Goal: Task Accomplishment & Management: Complete application form

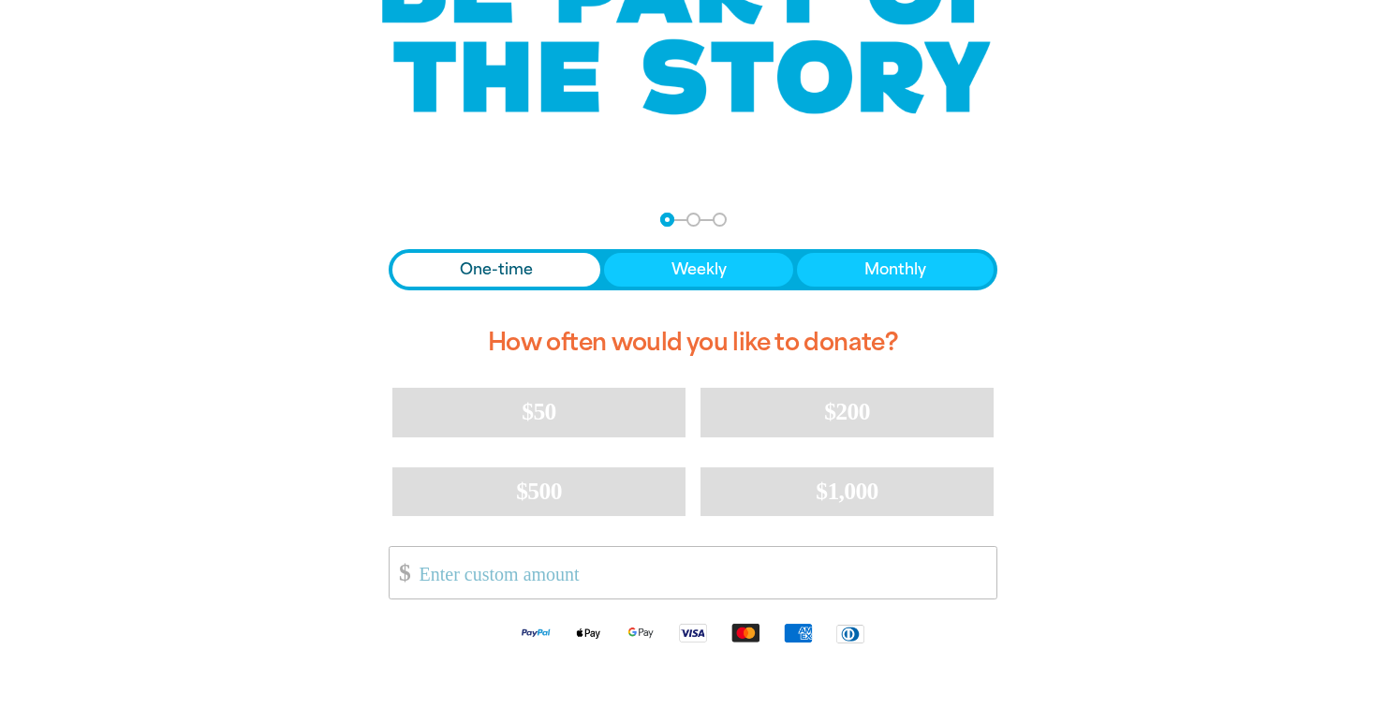
scroll to position [228, 0]
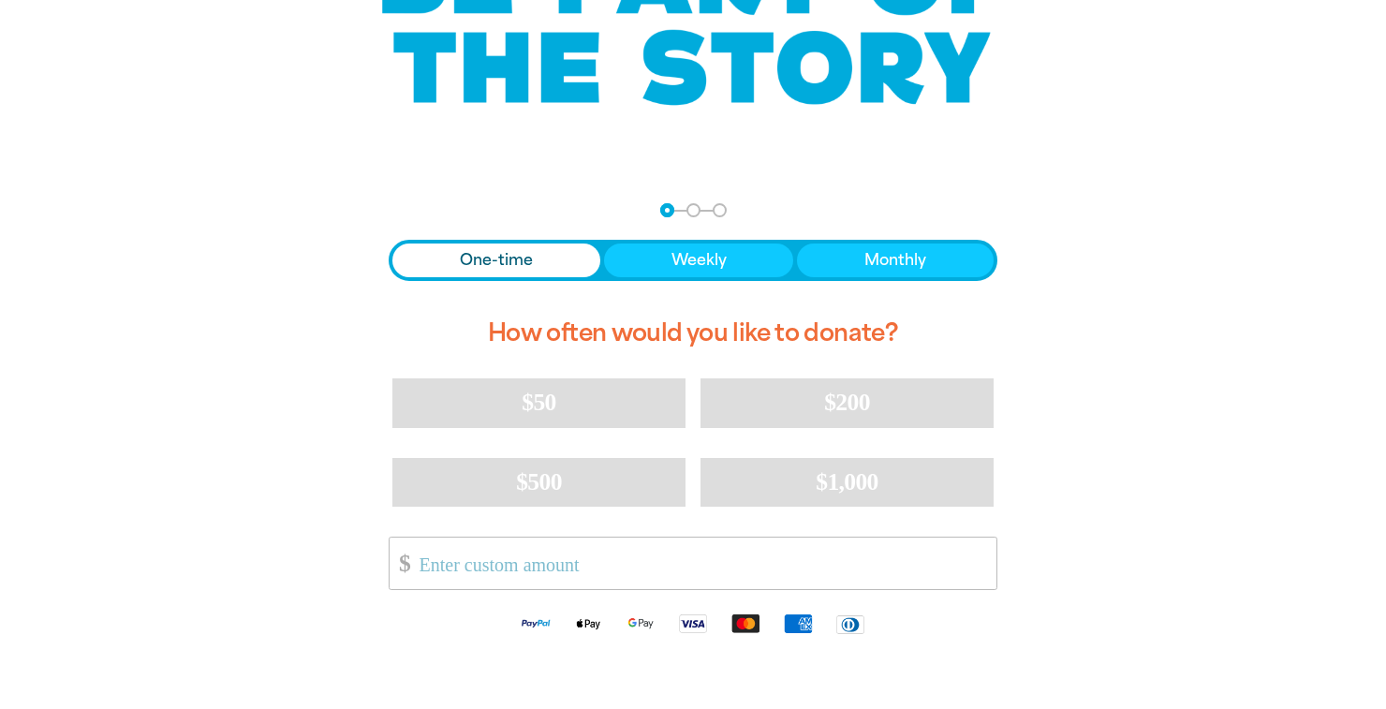
click at [516, 267] on span "One-time" at bounding box center [496, 260] width 73 height 22
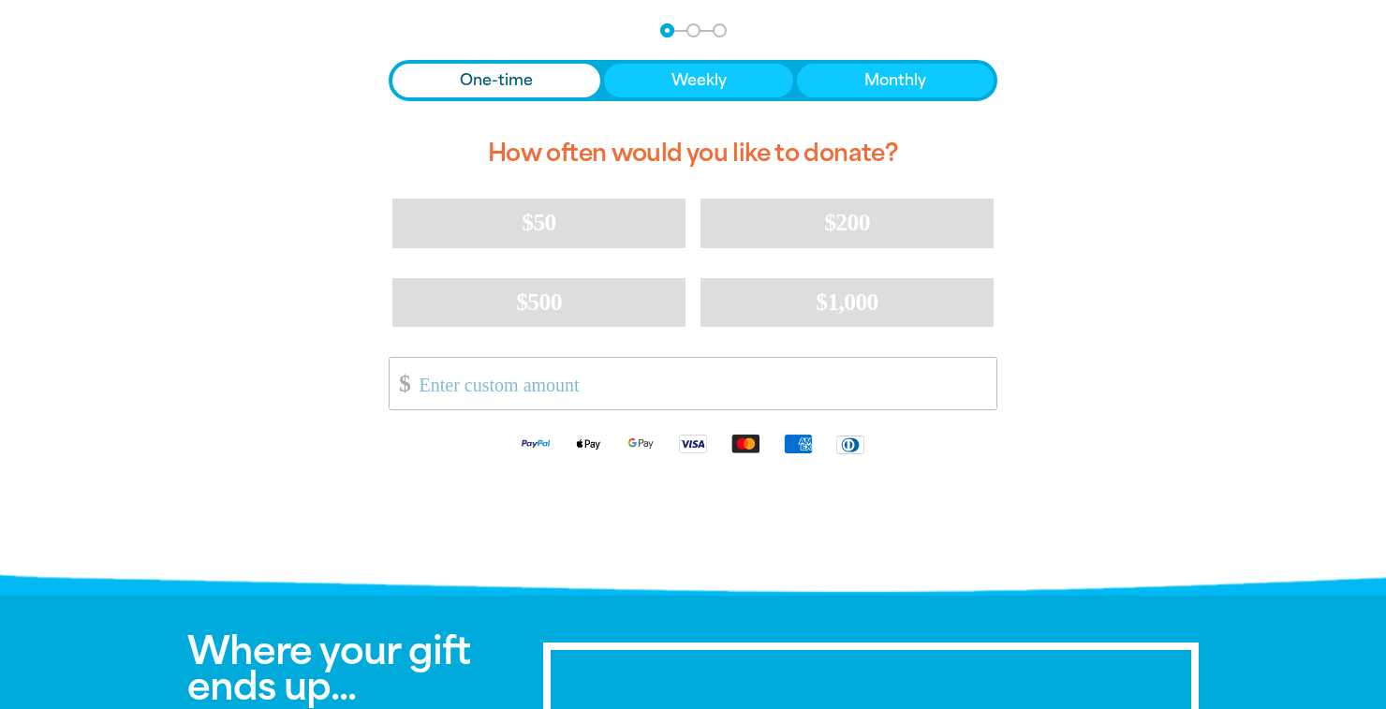
scroll to position [0, 0]
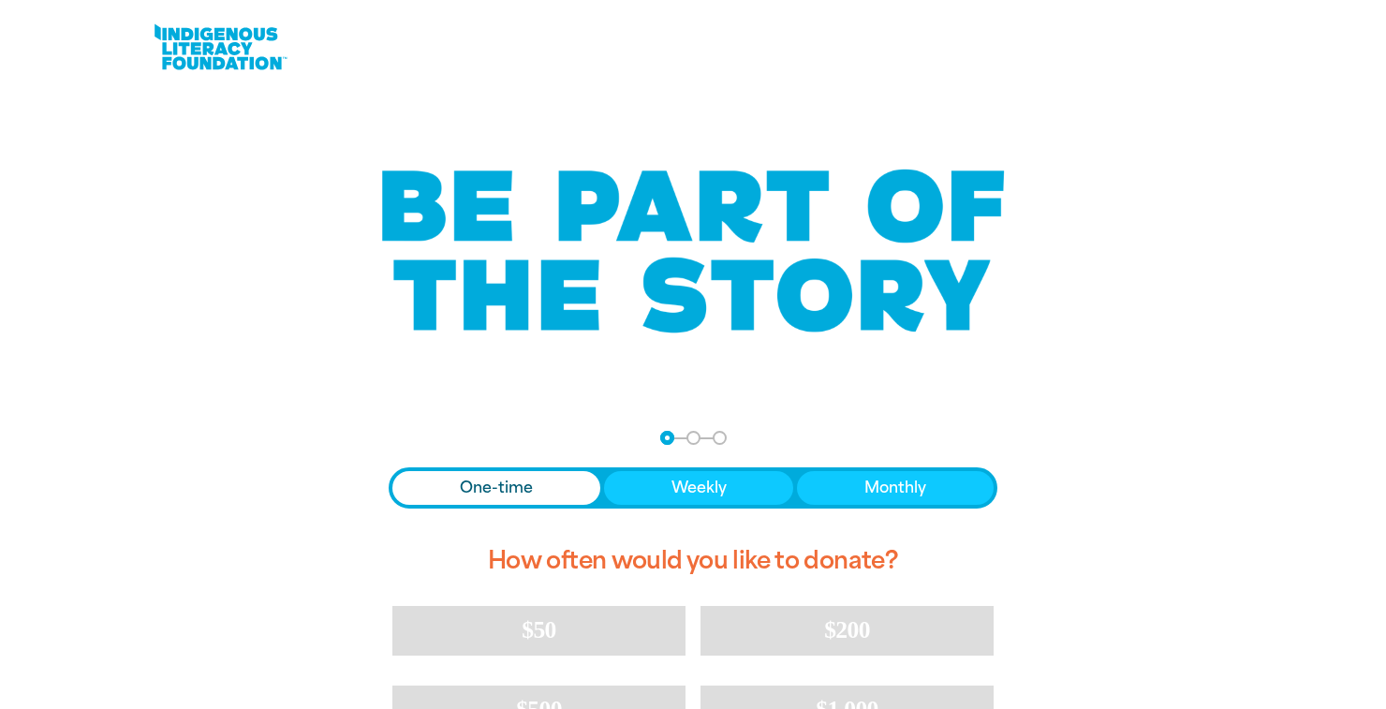
click at [185, 63] on link at bounding box center [220, 47] width 140 height 57
click at [233, 52] on link at bounding box center [220, 47] width 140 height 57
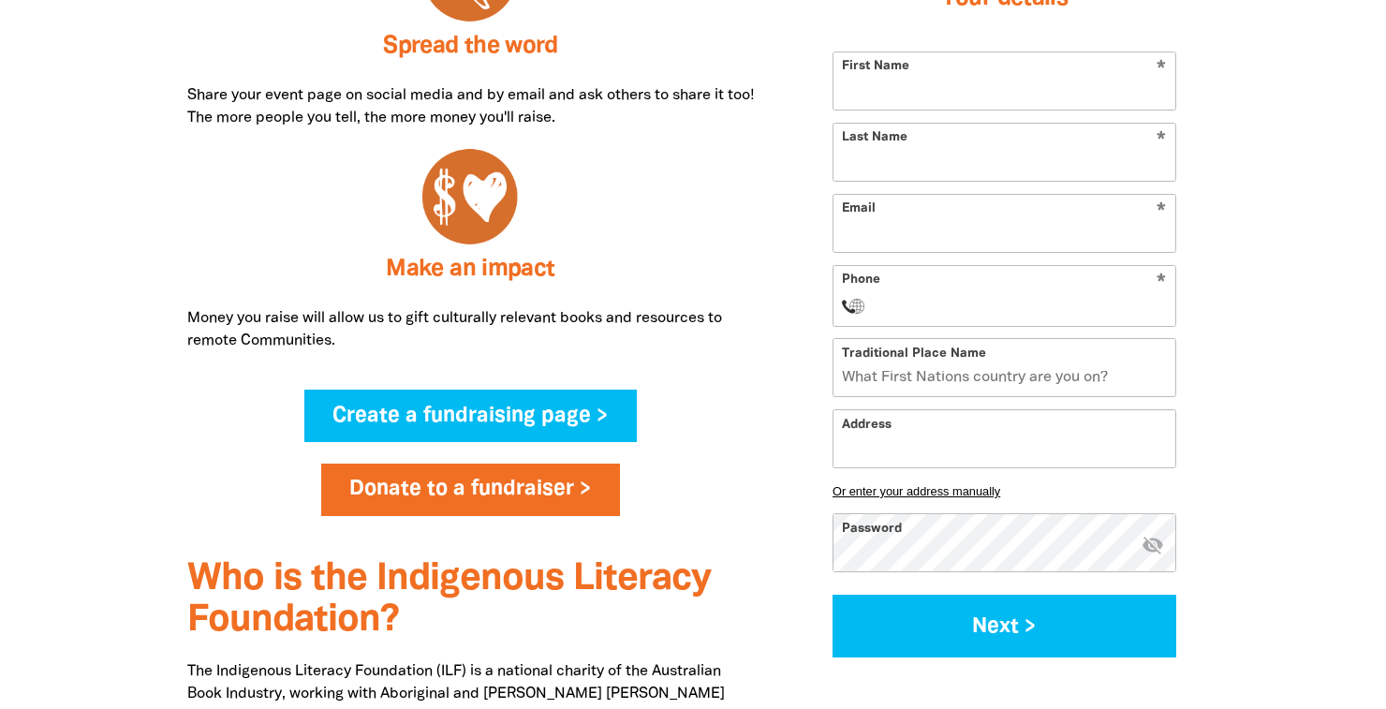
scroll to position [1055, 0]
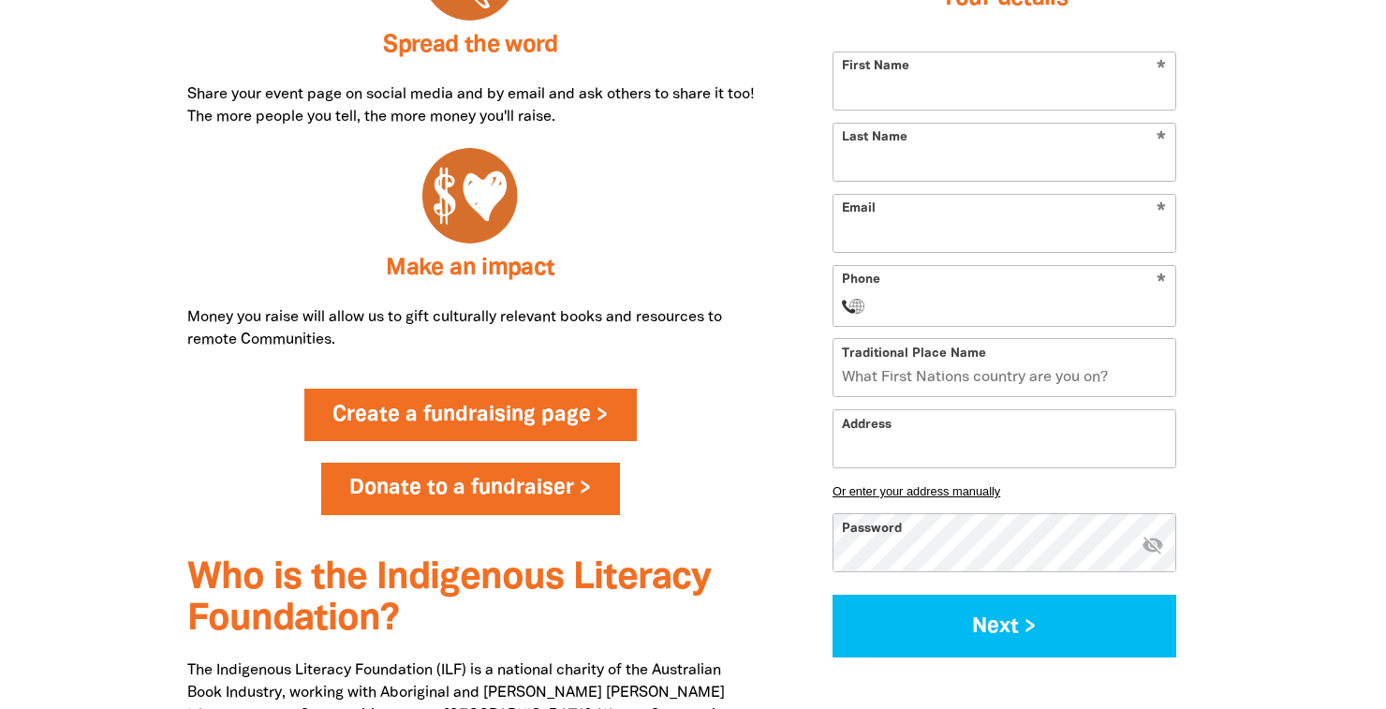
type input "clare.marshall@macmillan.com.au"
click at [415, 407] on link "Create a fundraising page >" at bounding box center [470, 415] width 333 height 52
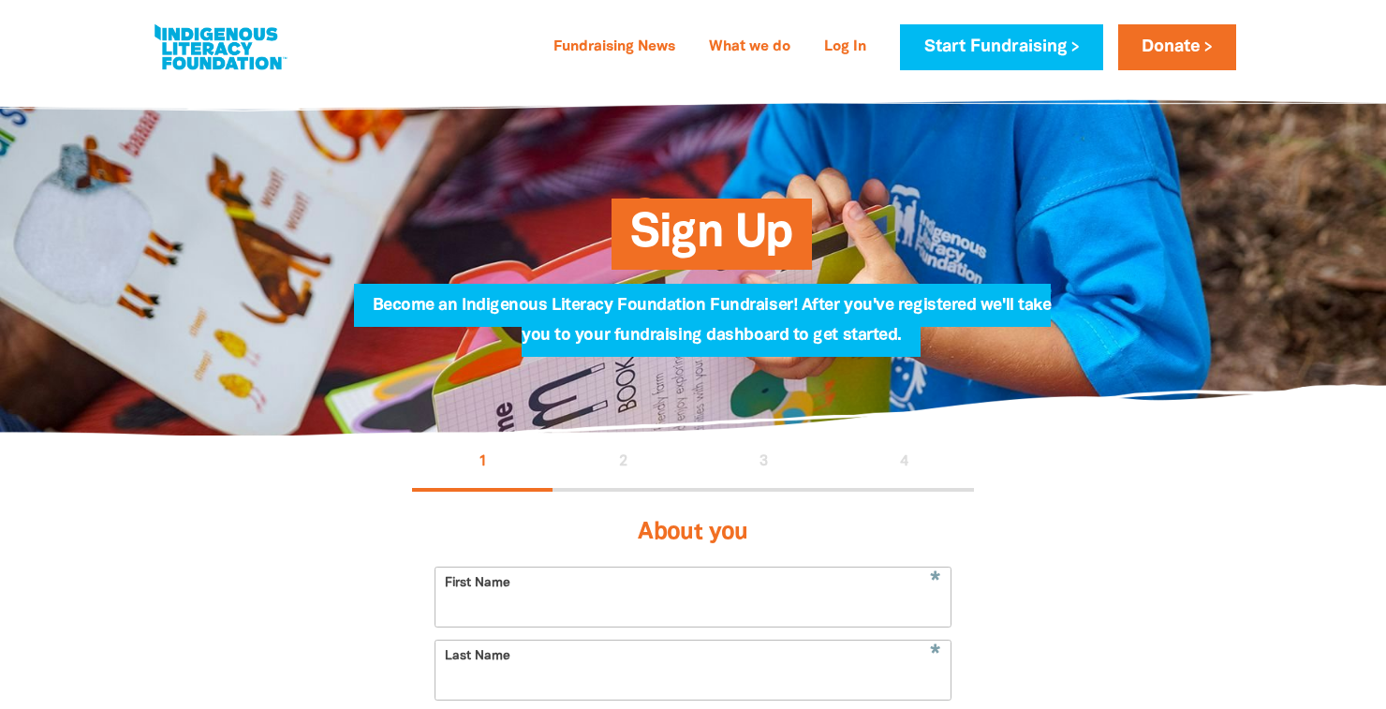
type input "clare.marshall@macmillan.com.au"
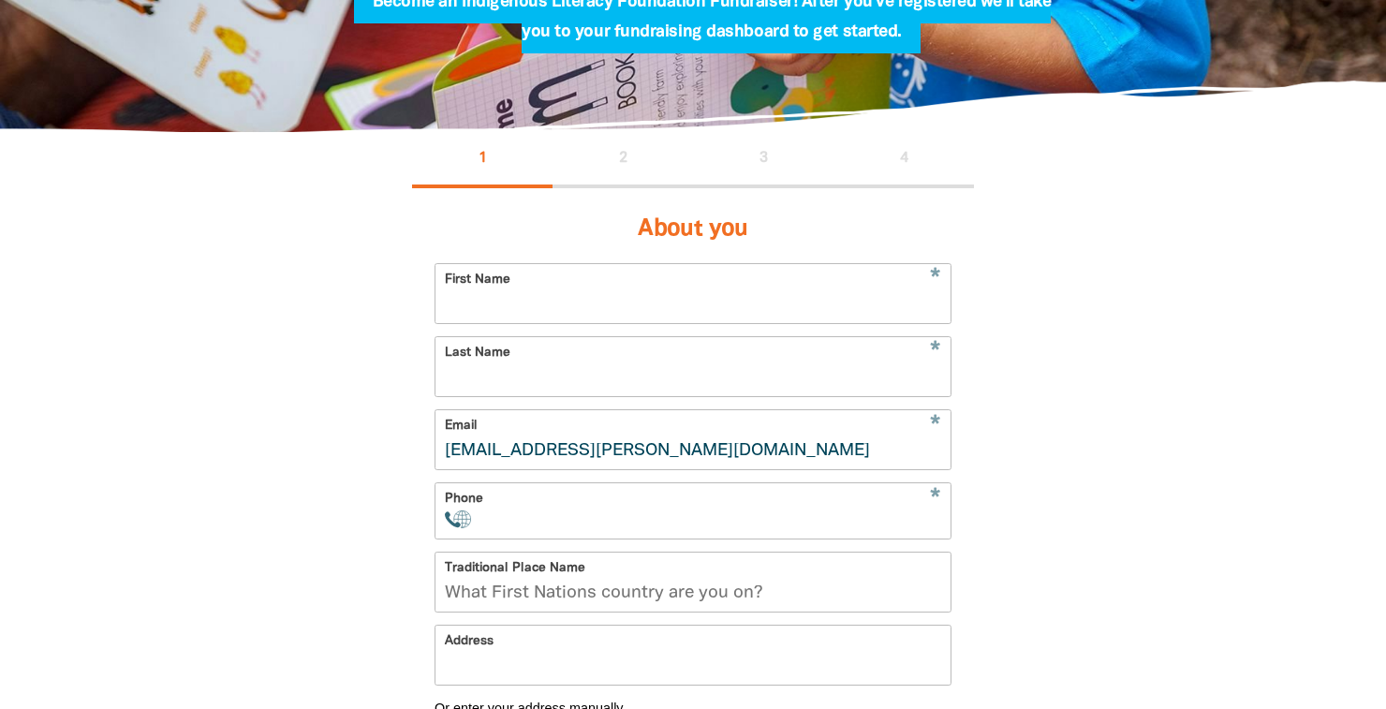
scroll to position [304, 0]
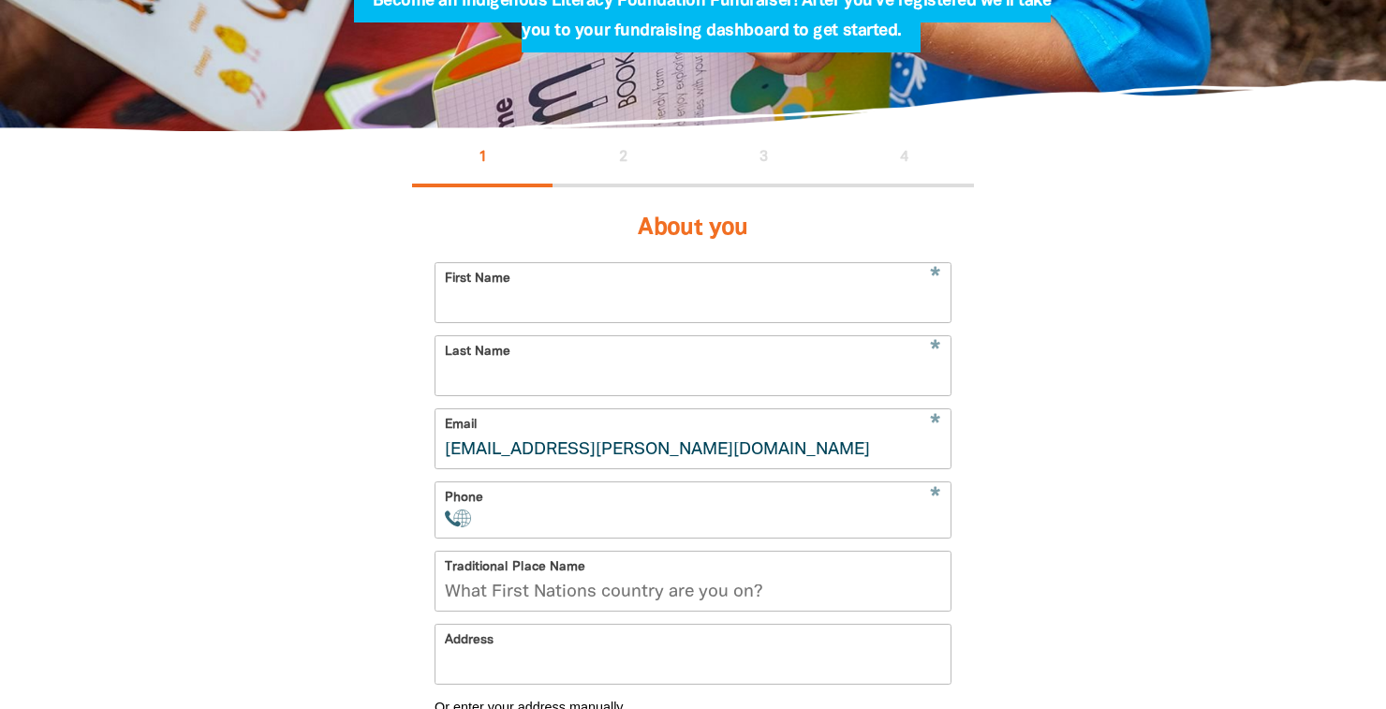
click at [524, 291] on input "First Name" at bounding box center [692, 292] width 515 height 59
type input "Clare"
click at [539, 354] on input "Last Name" at bounding box center [692, 365] width 515 height 59
type input "Marshall"
click at [327, 480] on div "1 2 3 4 About you * First Name Clare * Last Name Marshall * Email clare.marshal…" at bounding box center [693, 556] width 1124 height 850
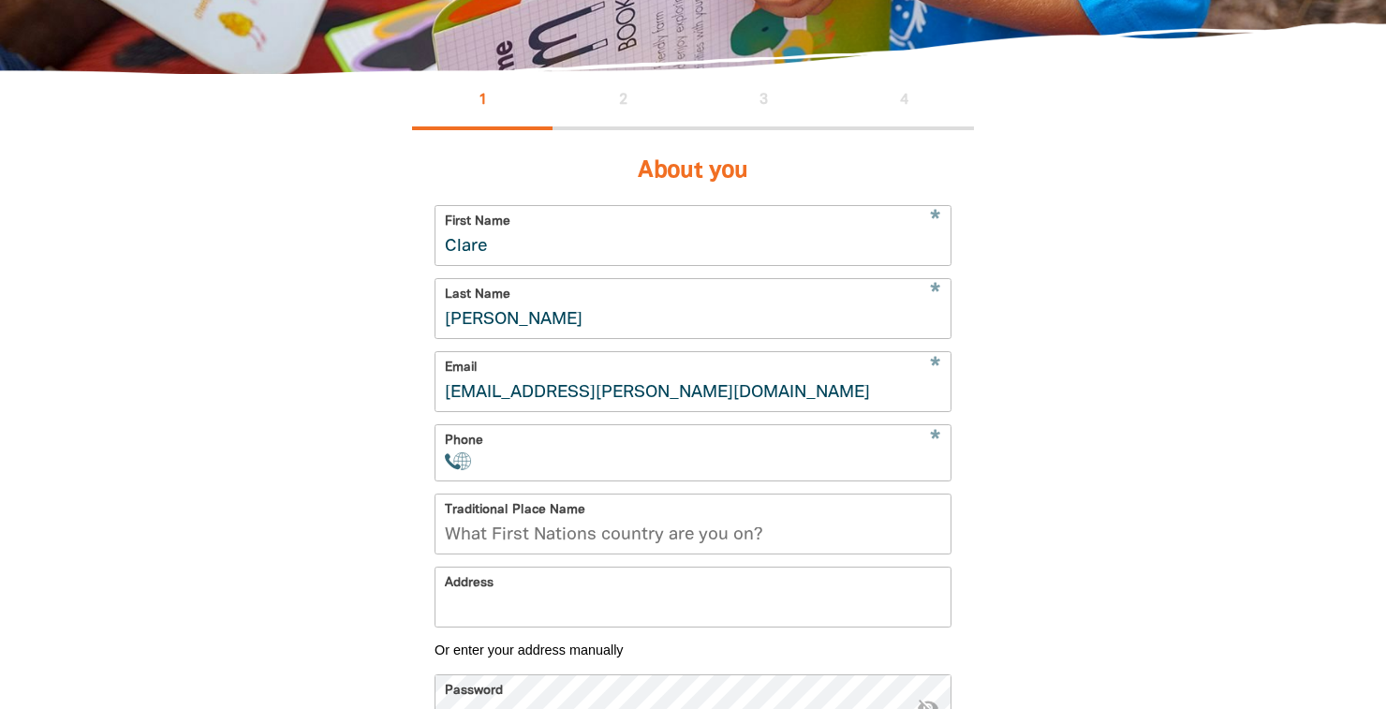
scroll to position [435, 0]
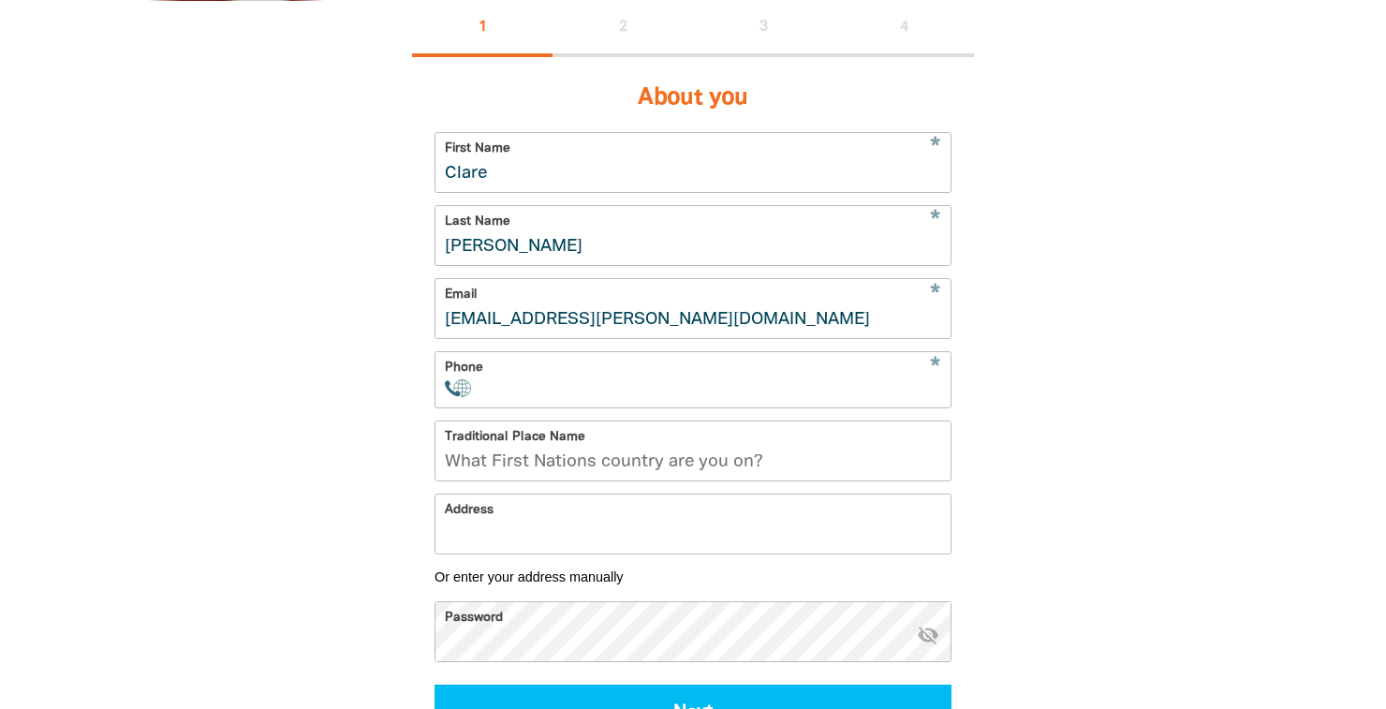
click at [583, 393] on input "Phone" at bounding box center [715, 388] width 452 height 19
type input "+0439392765"
click at [333, 547] on div "1 2 3 4 About you * First Name Clare * Last Name Marshall * Email clare.marshal…" at bounding box center [693, 426] width 1124 height 850
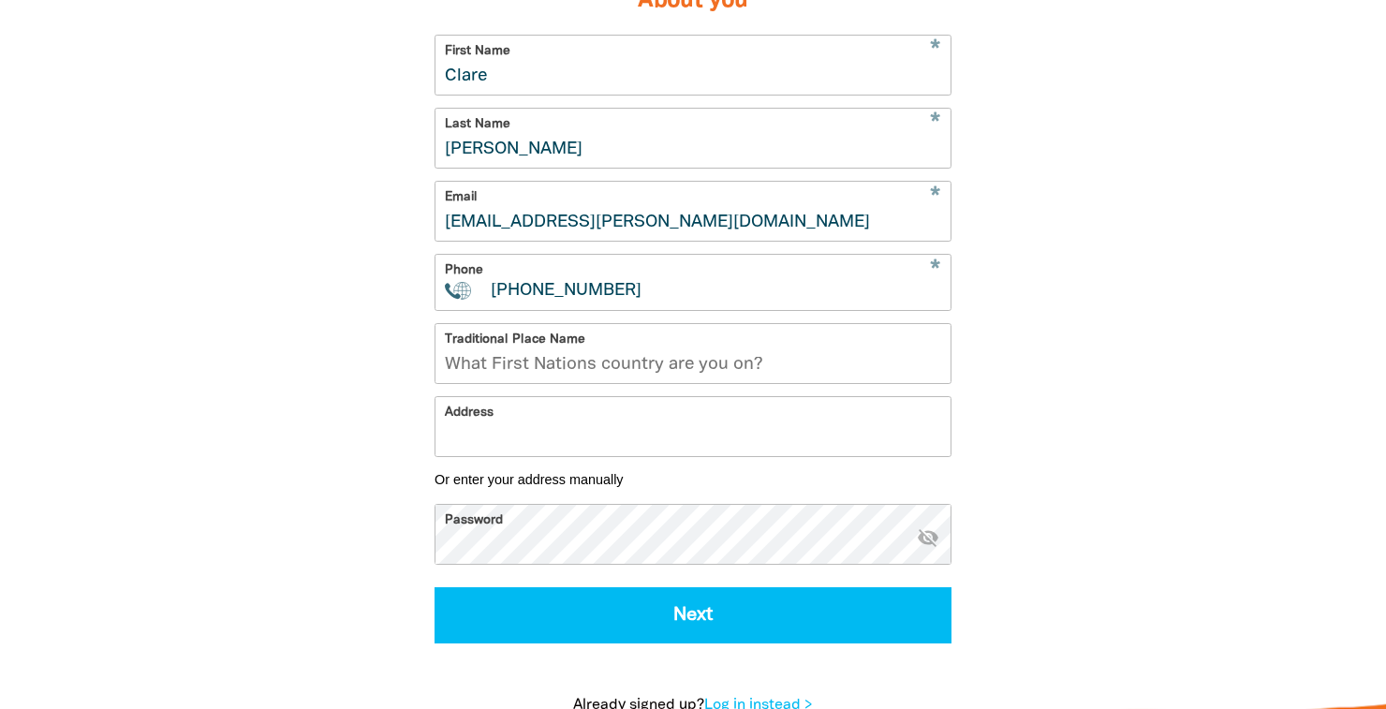
scroll to position [525, 0]
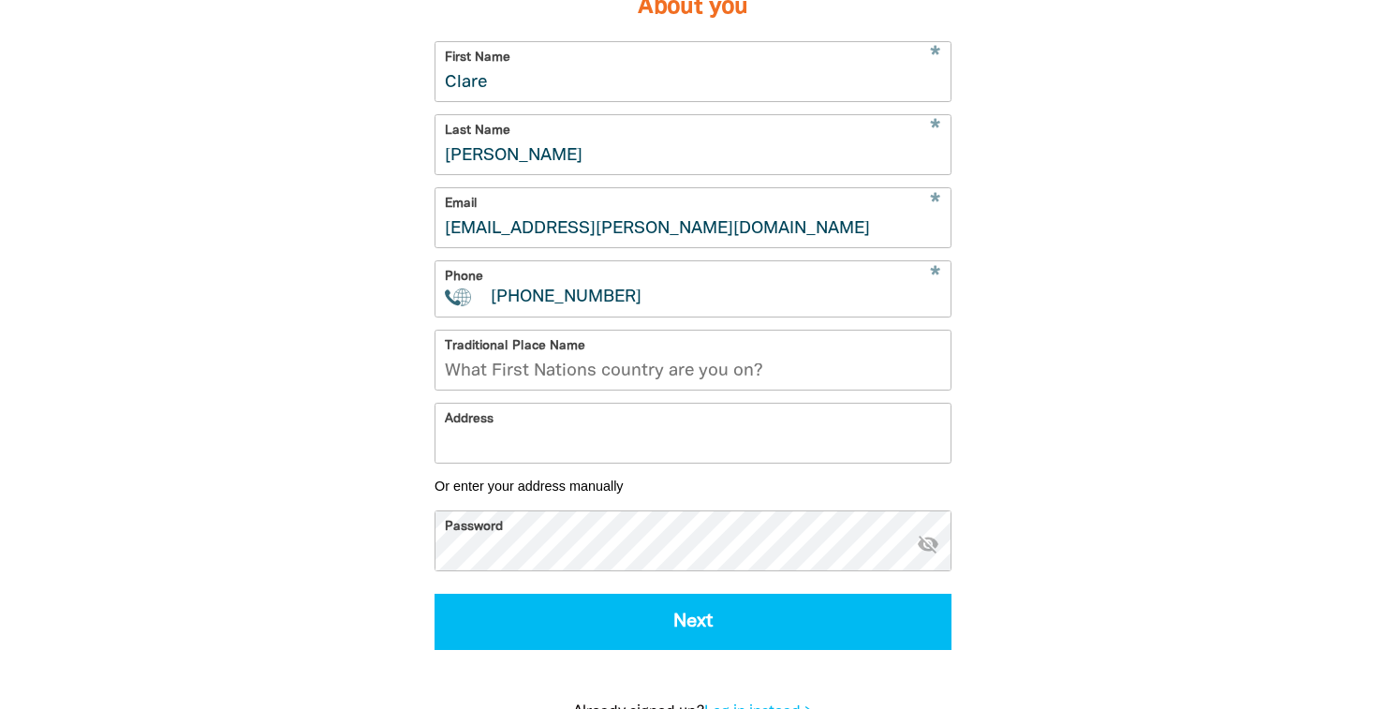
click at [546, 373] on input "Traditional Place Name" at bounding box center [692, 360] width 515 height 59
type input "t"
paste input "Wurundjeri"
click at [310, 419] on div "1 2 3 4 About you * First Name Clare * Last Name Marshall * Email clare.marshal…" at bounding box center [693, 335] width 1124 height 850
drag, startPoint x: 538, startPoint y: 369, endPoint x: 229, endPoint y: 381, distance: 308.4
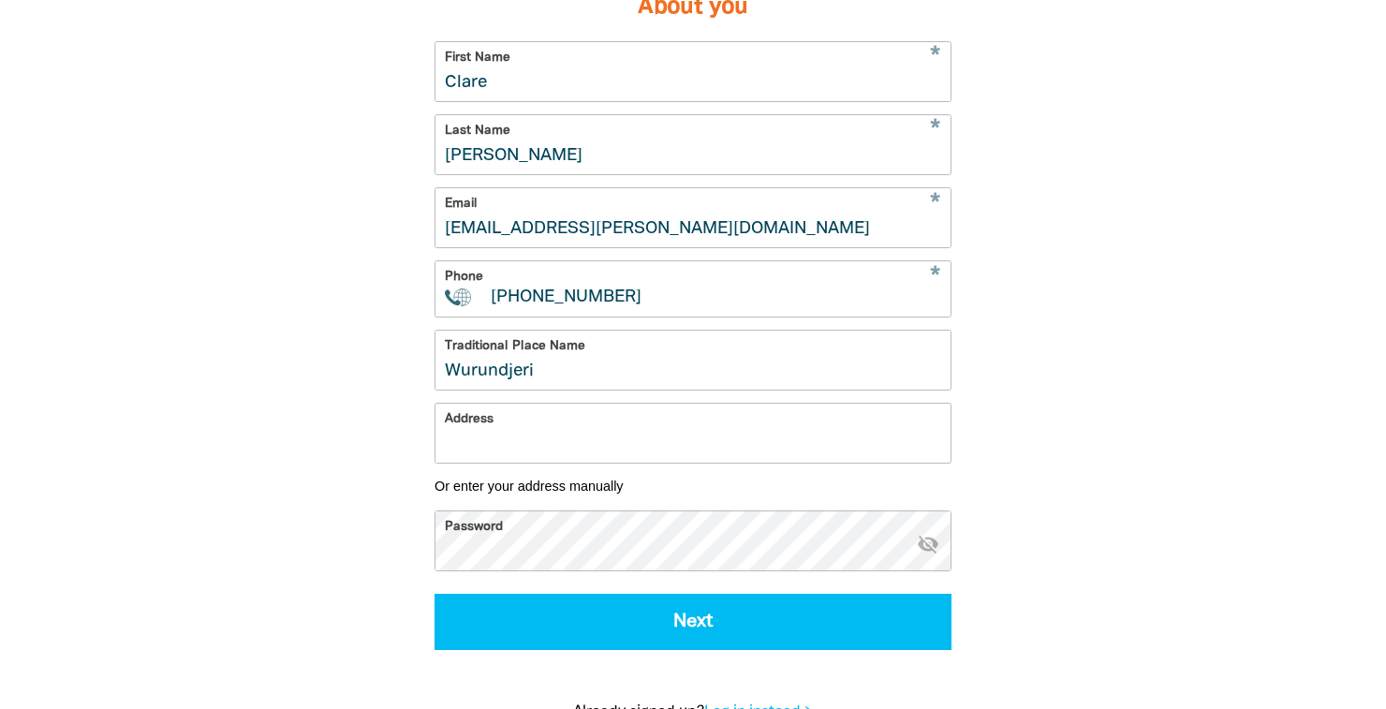
click at [230, 381] on div "1 2 3 4 About you * First Name Clare * Last Name Marshall * Email clare.marshal…" at bounding box center [693, 335] width 1124 height 850
type input "W"
paste input "Wurundjeri"
type input "Wurundjeri"
click at [480, 450] on input "Address" at bounding box center [692, 433] width 515 height 59
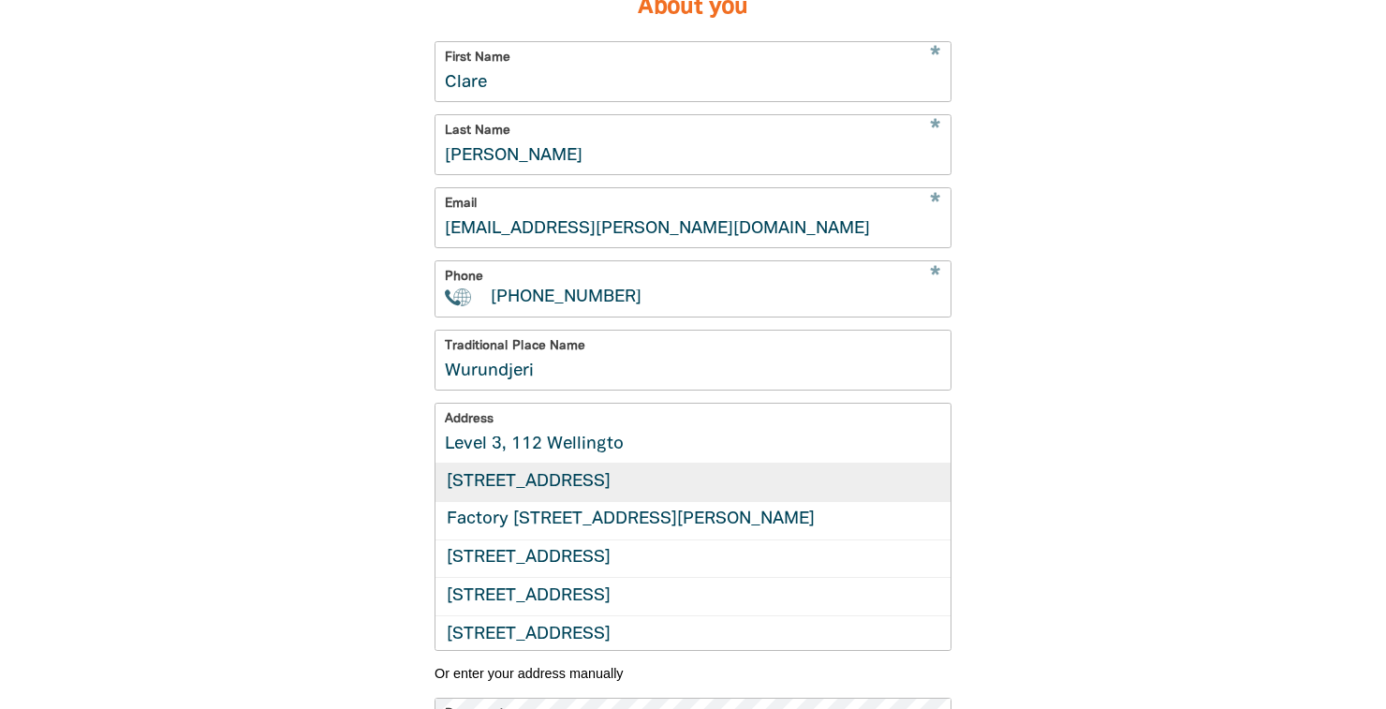
click at [560, 483] on div "Level 3, 112 Wellington Parade, EAST MELBOURNE VIC 3002" at bounding box center [692, 482] width 515 height 37
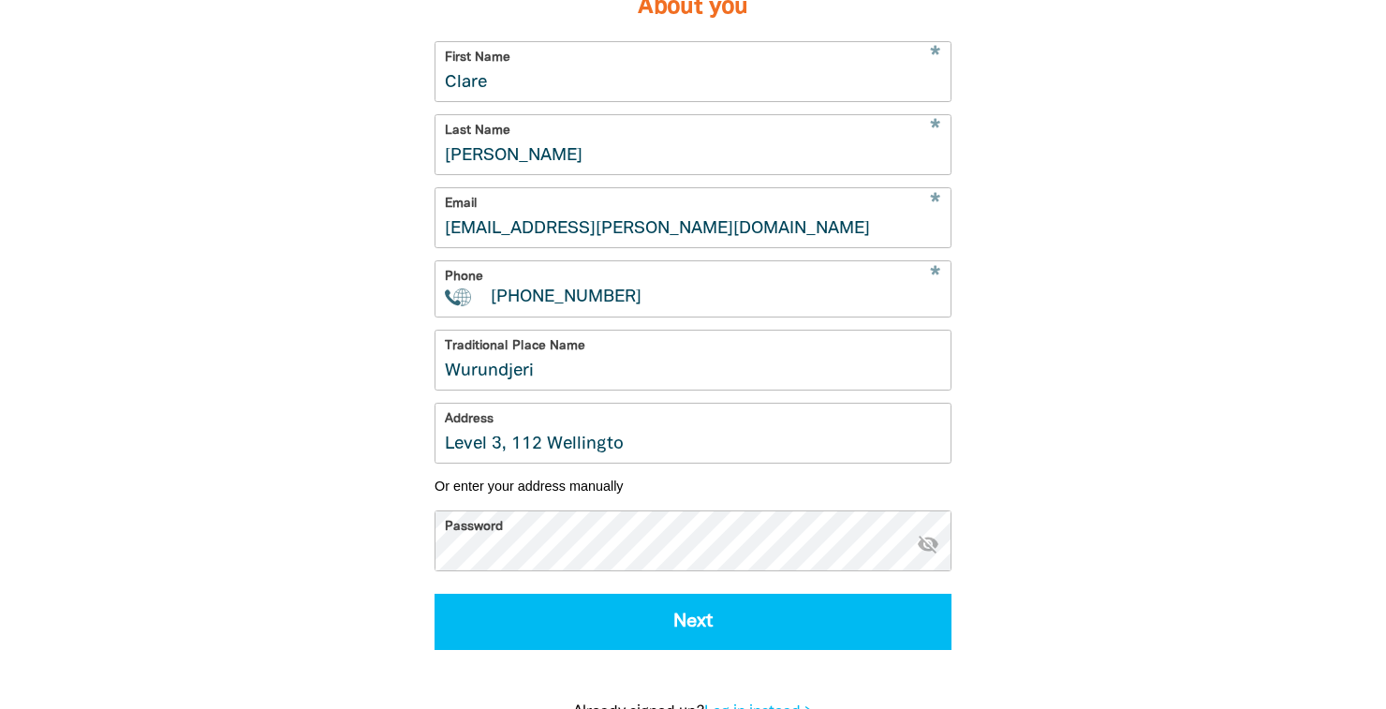
type input "Level 3, 112 Wellington Parade, EAST MELBOURNE VIC 3002"
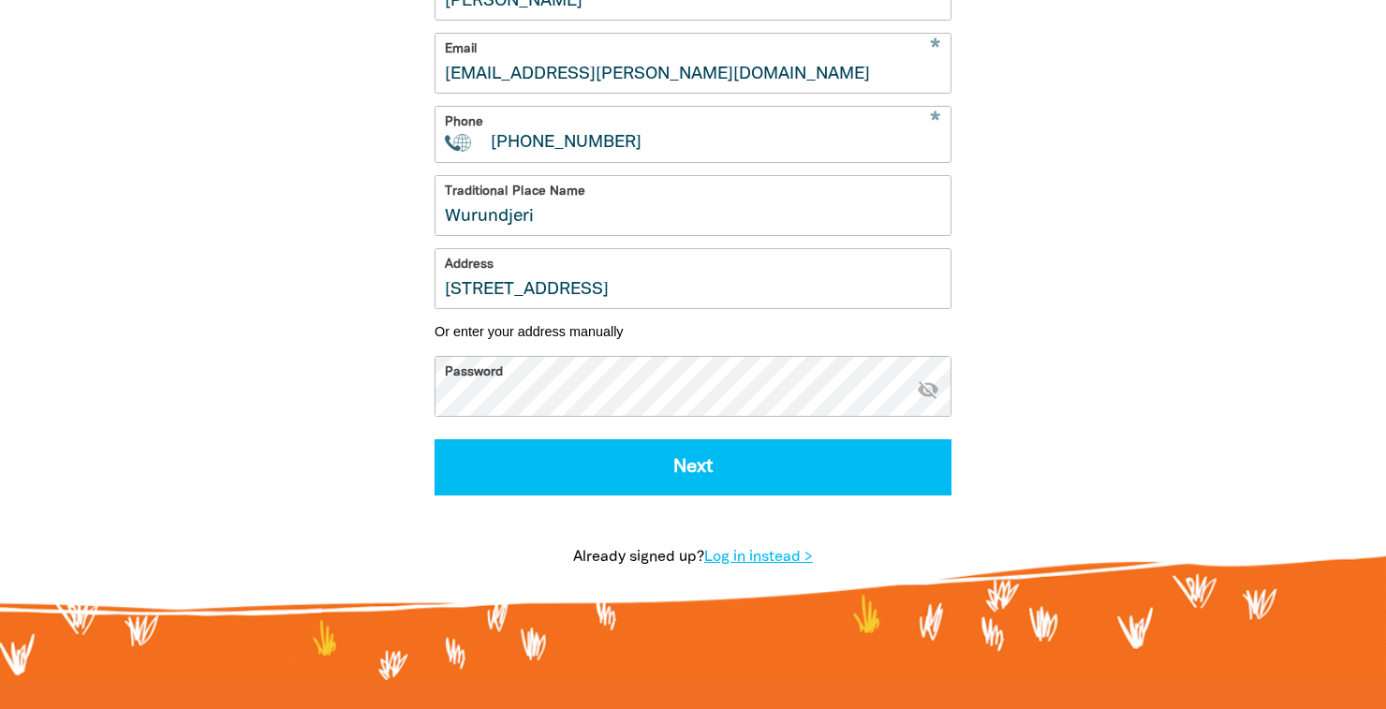
scroll to position [681, 0]
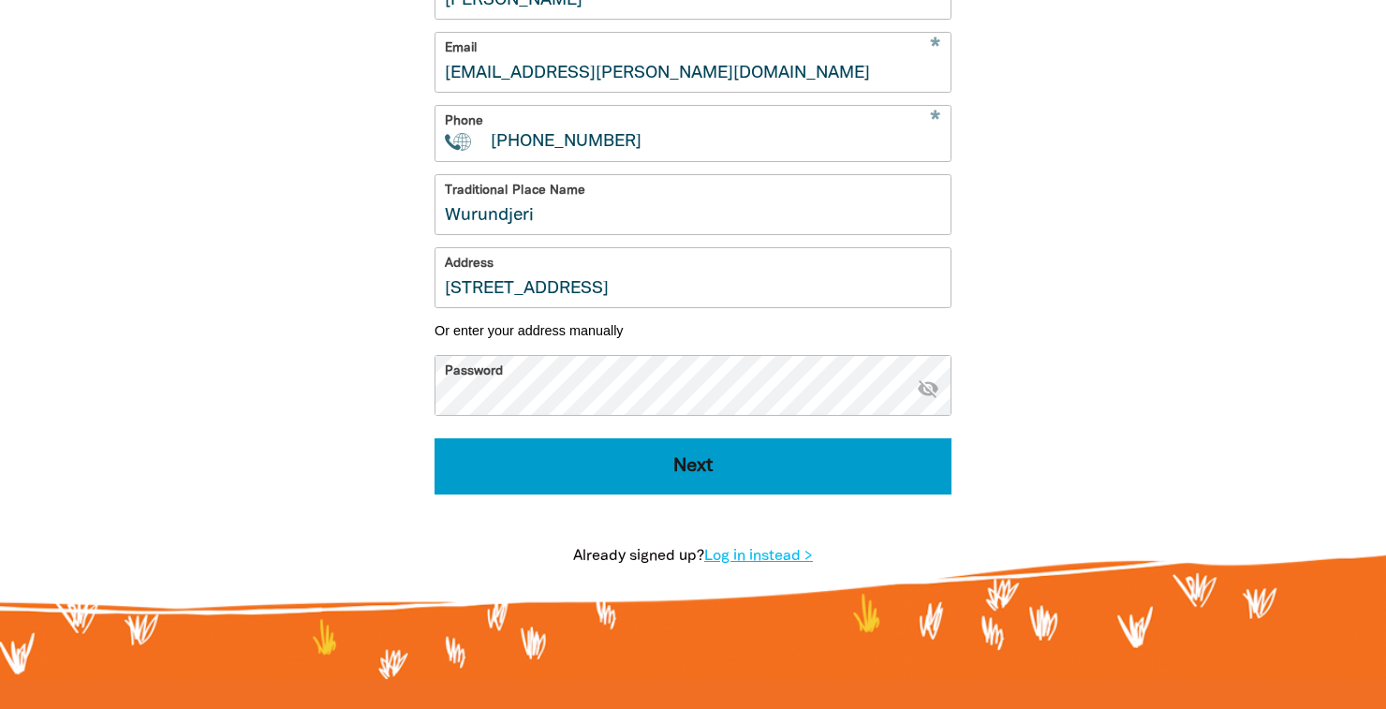
click at [683, 473] on button "Next" at bounding box center [693, 466] width 517 height 56
select select "No"
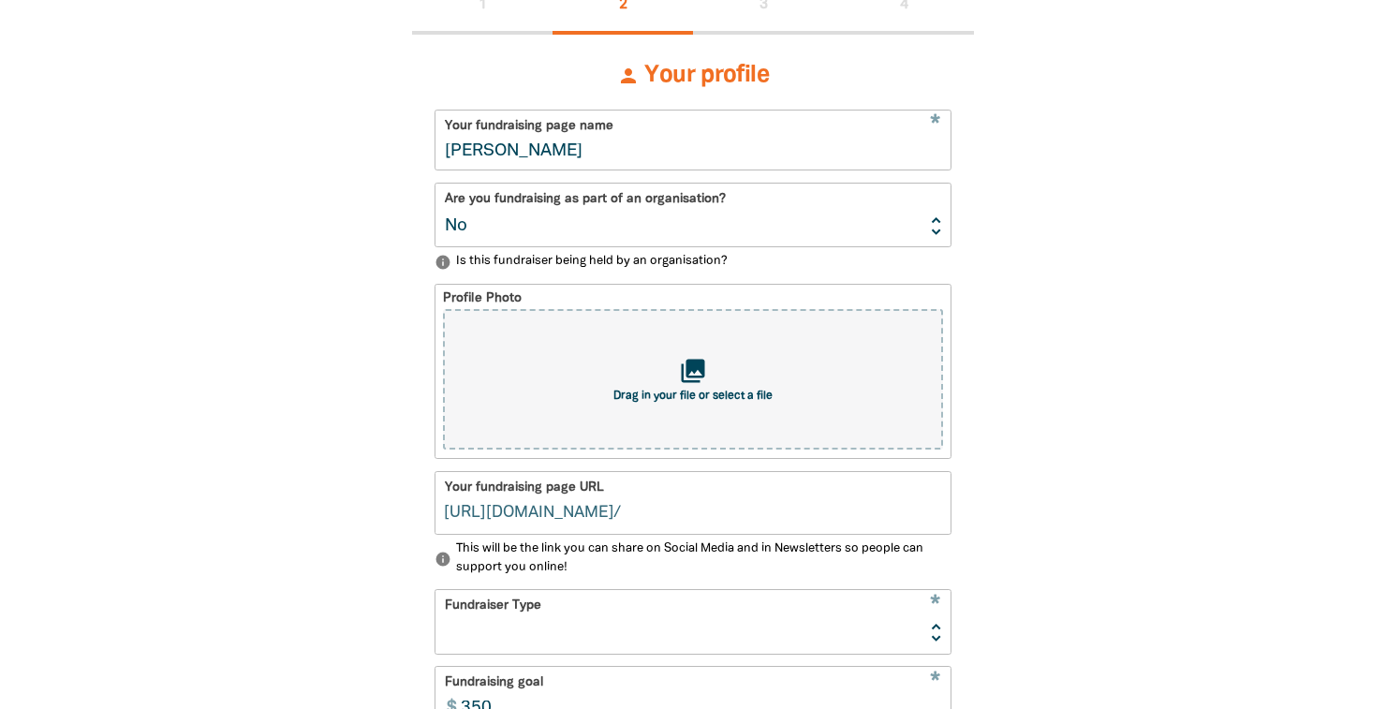
type input "clare-marshall"
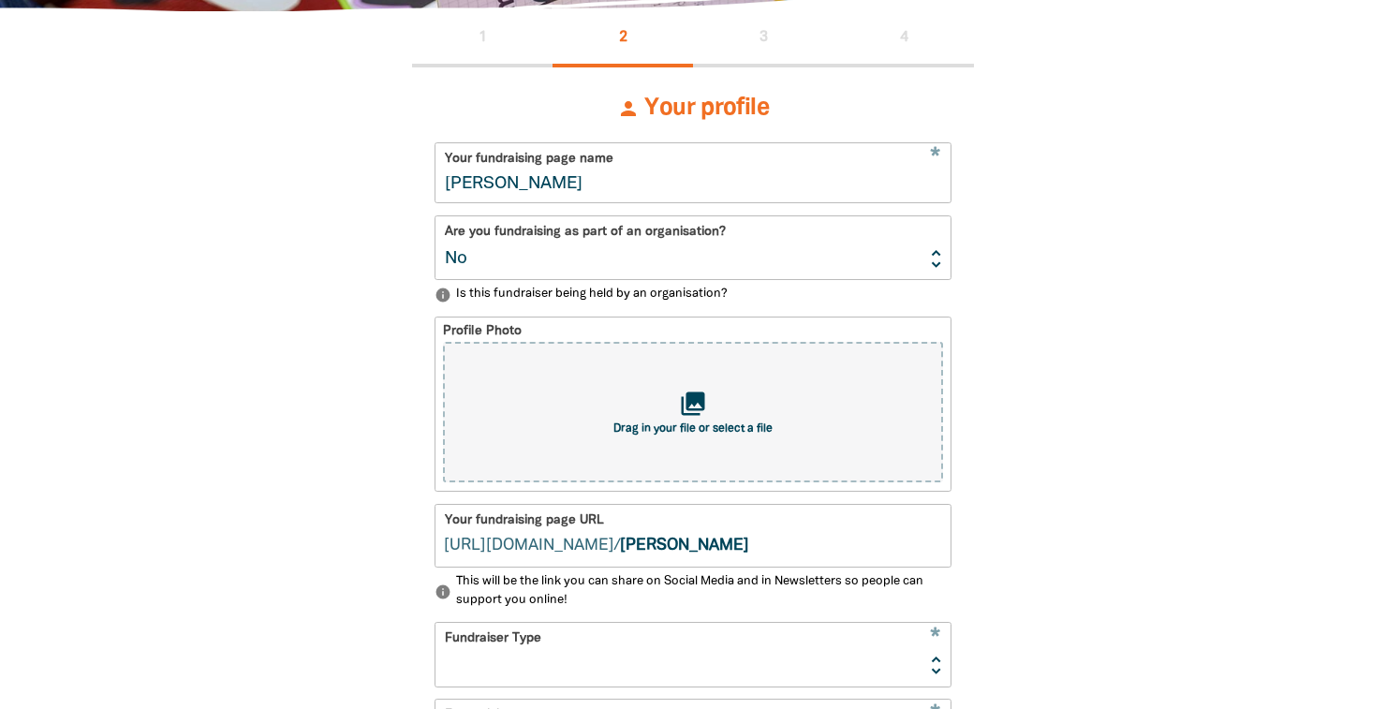
scroll to position [414, 0]
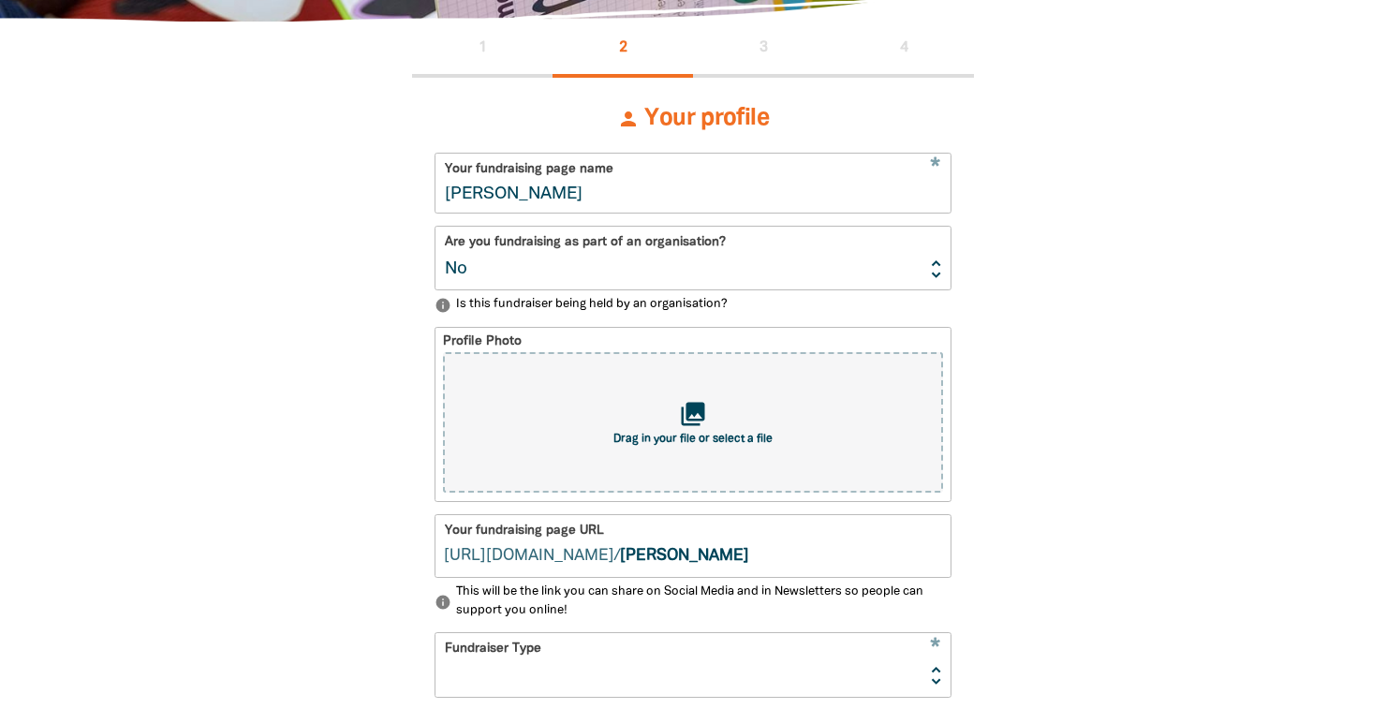
click at [937, 273] on select "Yes No" at bounding box center [692, 258] width 515 height 63
select select "Yes"
click at [435, 227] on select "Yes No" at bounding box center [692, 258] width 515 height 63
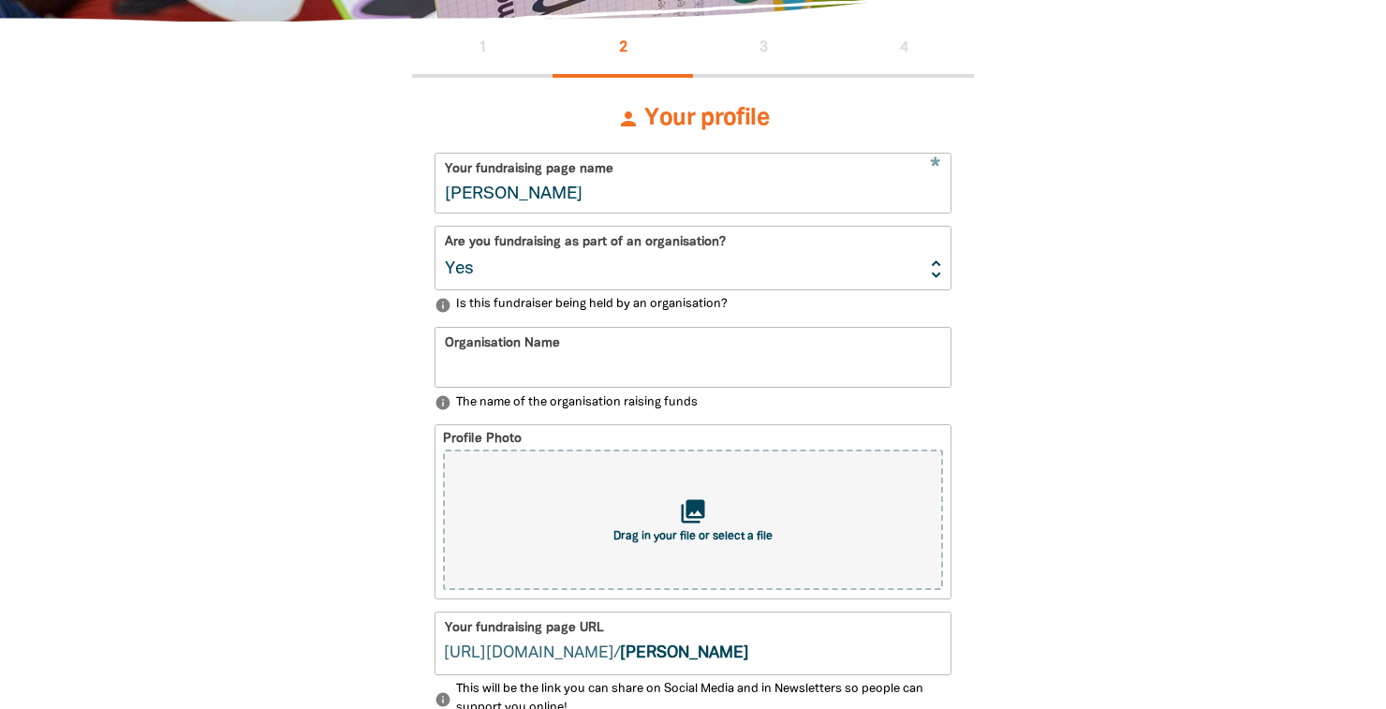
click at [496, 349] on input "Organisation Name" at bounding box center [692, 357] width 515 height 59
type input "Pan Macmillan [GEOGRAPHIC_DATA]"
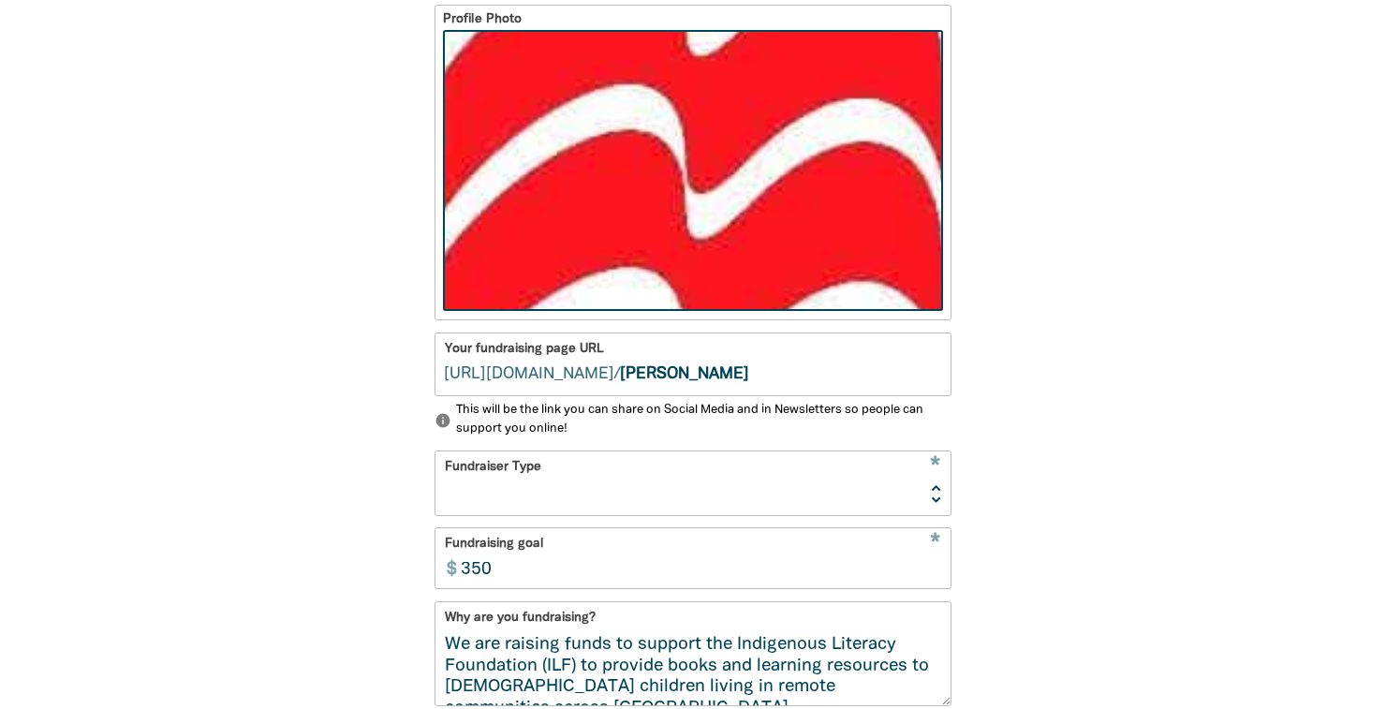
scroll to position [834, 0]
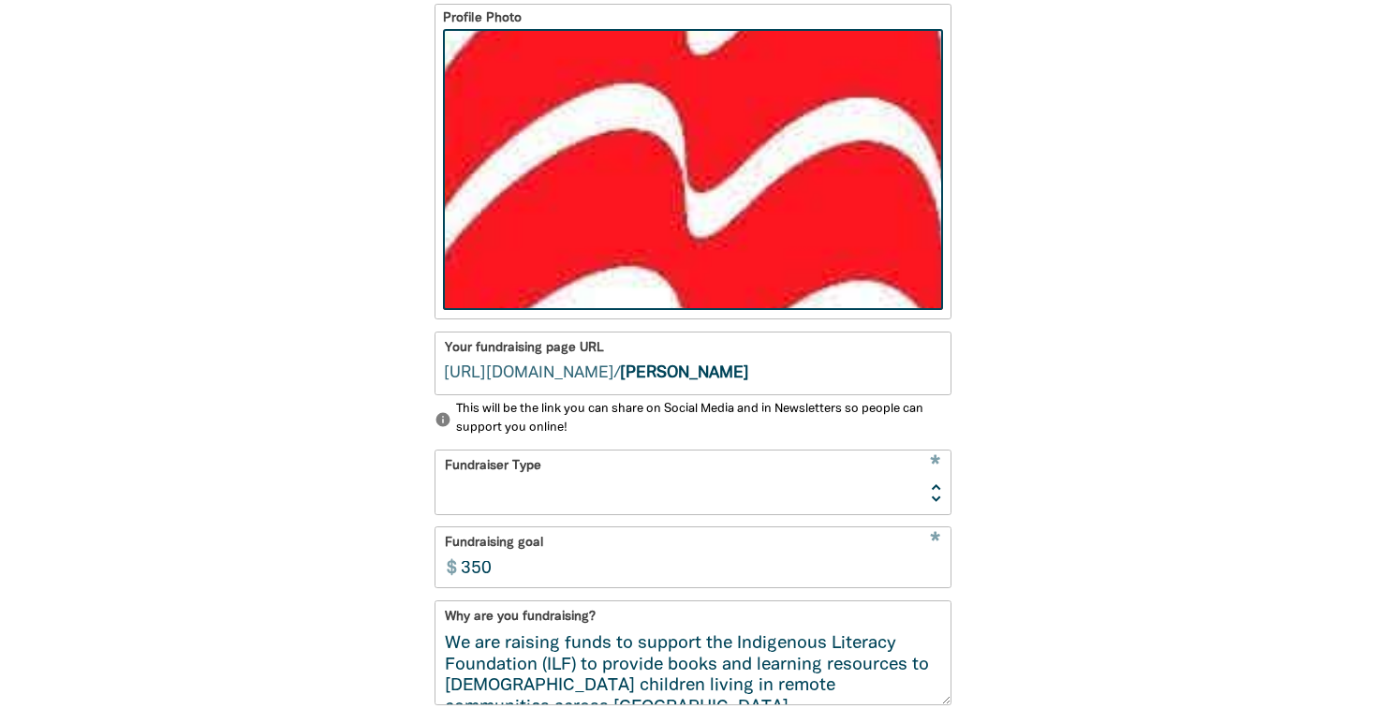
click at [1211, 307] on div "1 2 3 4 person Your profile * Your fundraising page name Clare Marshall Are you…" at bounding box center [693, 367] width 1124 height 1532
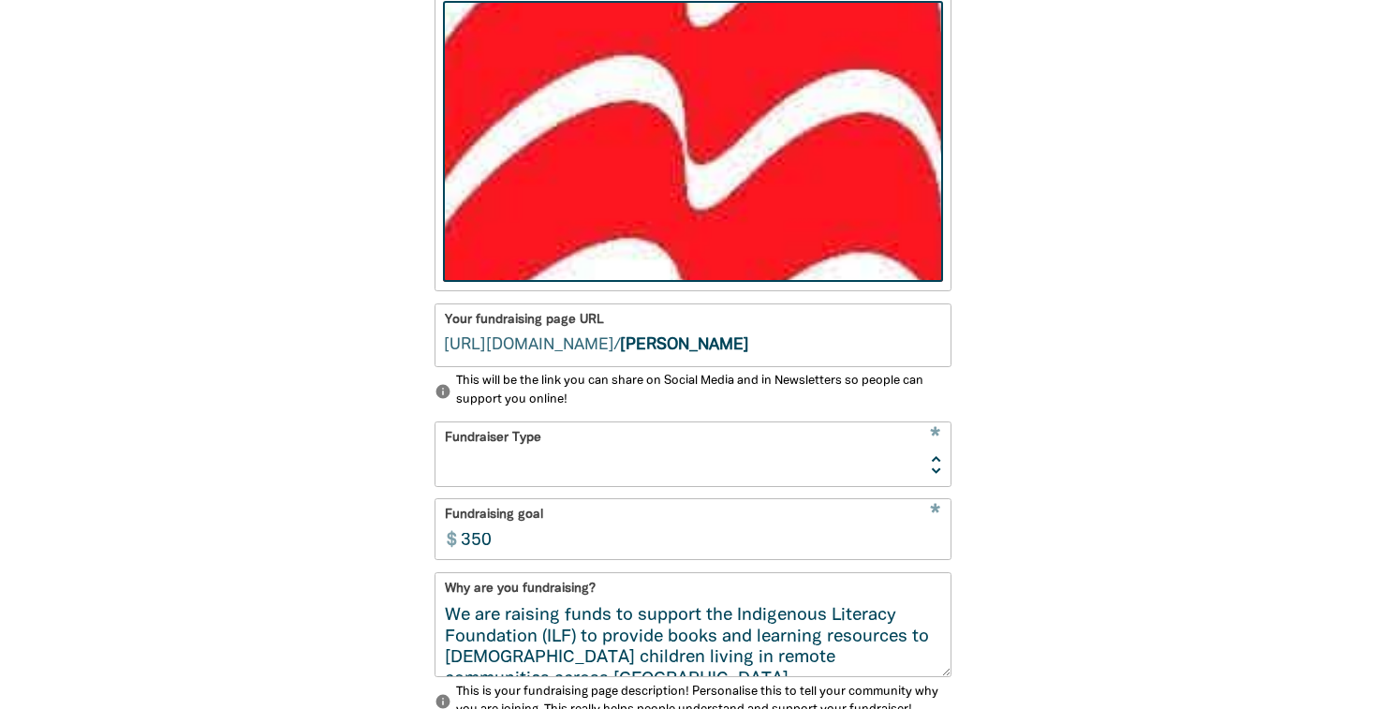
scroll to position [864, 0]
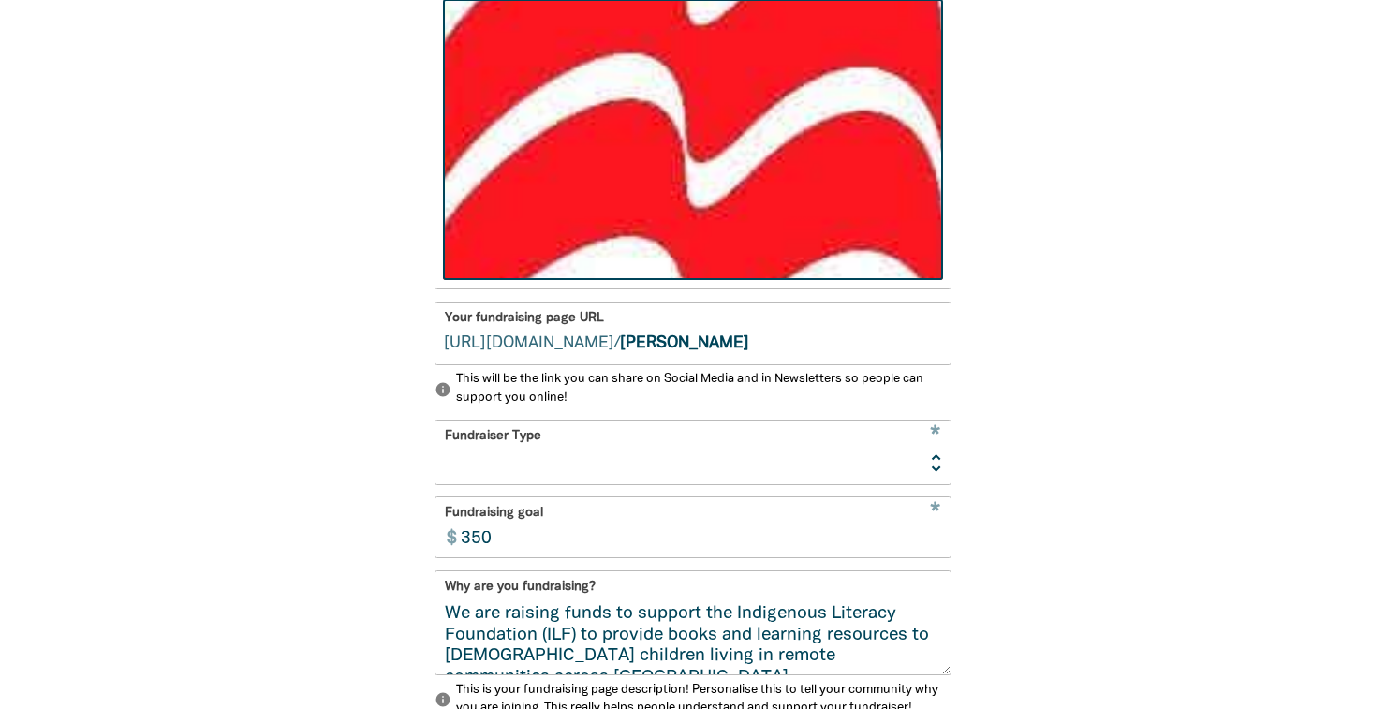
drag, startPoint x: 721, startPoint y: 342, endPoint x: 612, endPoint y: 347, distance: 108.7
click at [620, 347] on input "clare-marshall" at bounding box center [785, 334] width 331 height 62
click at [751, 342] on input "panmacmillanbooksale" at bounding box center [785, 334] width 331 height 62
click at [748, 342] on input "panmacmillanbooksale" at bounding box center [785, 334] width 331 height 62
type input "panmacmillanbakesale"
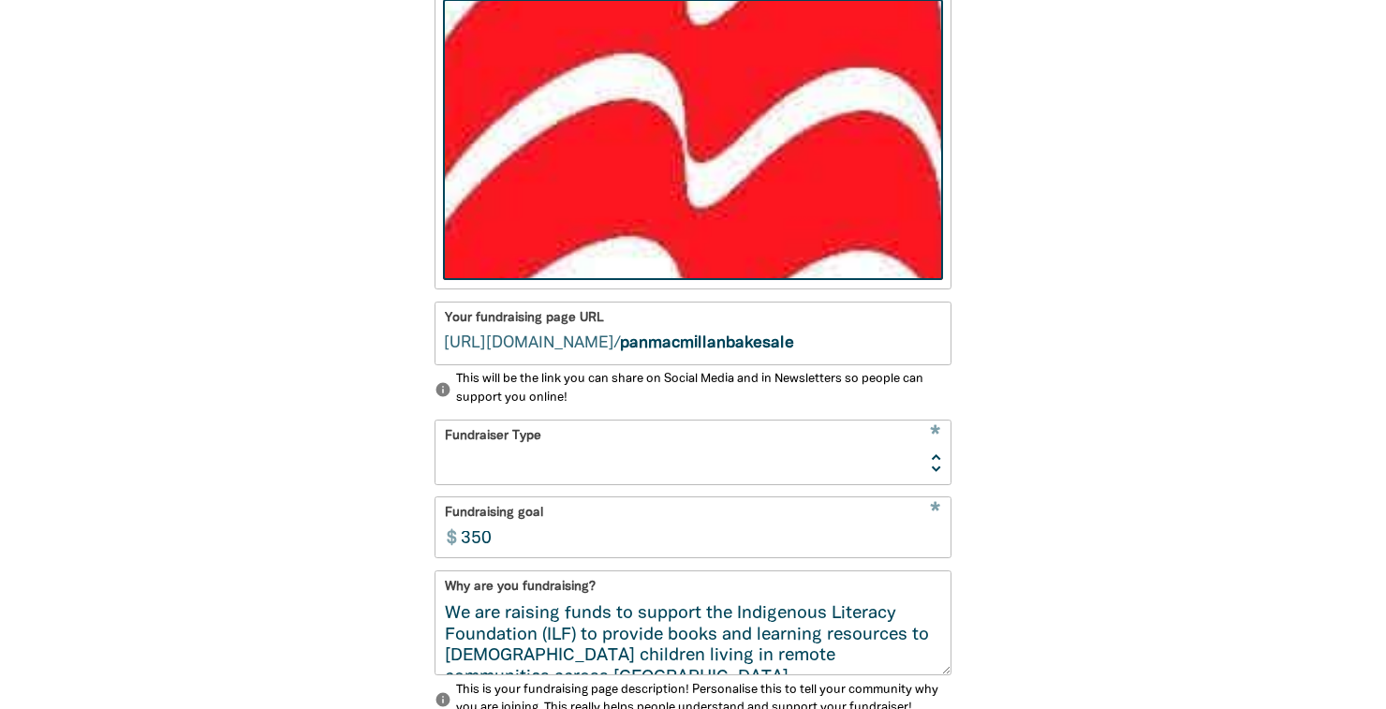
click at [1131, 337] on div "1 2 3 4 person Your profile * Your fundraising page name Clare Marshall Are you…" at bounding box center [693, 337] width 1124 height 1532
click at [930, 463] on select "Event Activity Donations Instead of Gifts Business School or Library In Memoriam" at bounding box center [692, 452] width 515 height 63
select select "Activity"
click at [435, 421] on select "Event Activity Donations Instead of Gifts Business School or Library In Memoriam" at bounding box center [692, 452] width 515 height 63
click at [1111, 560] on div "1 2 3 4 person Your profile * Your fundraising page name Clare Marshall Are you…" at bounding box center [693, 337] width 1124 height 1532
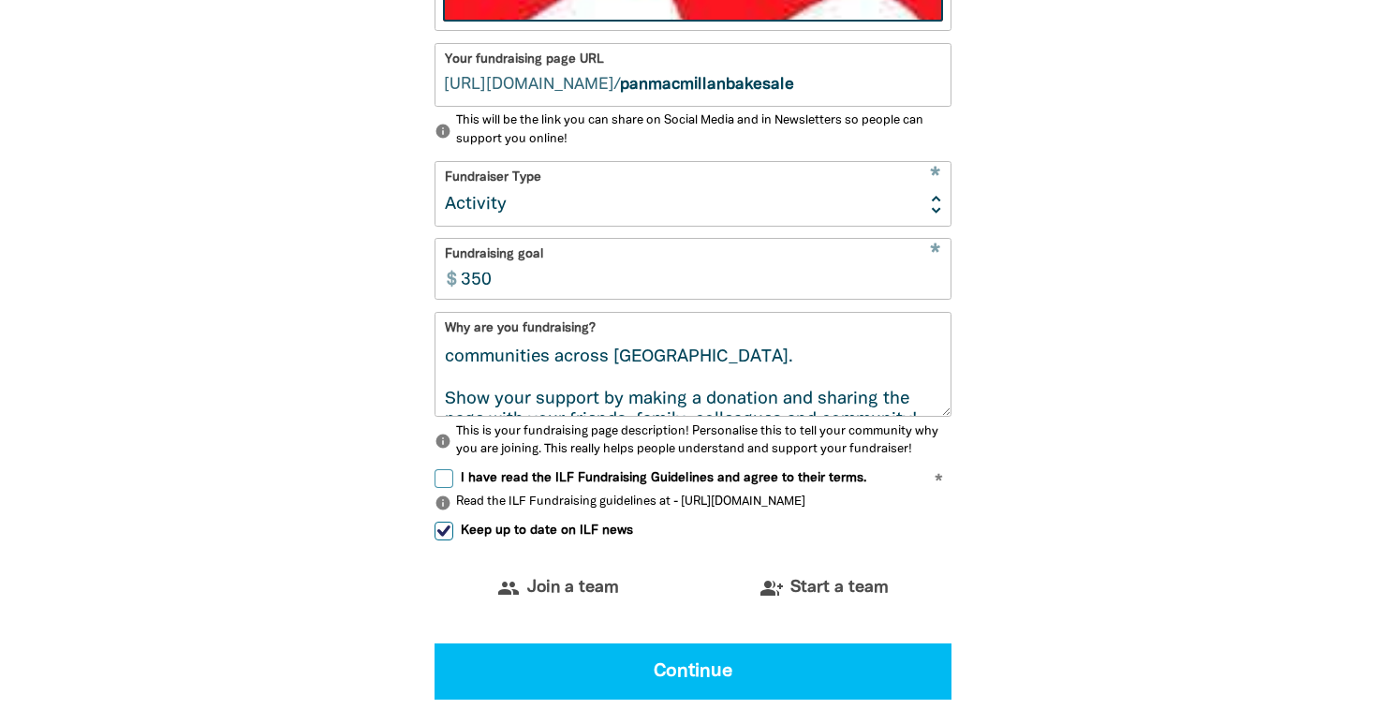
scroll to position [86, 0]
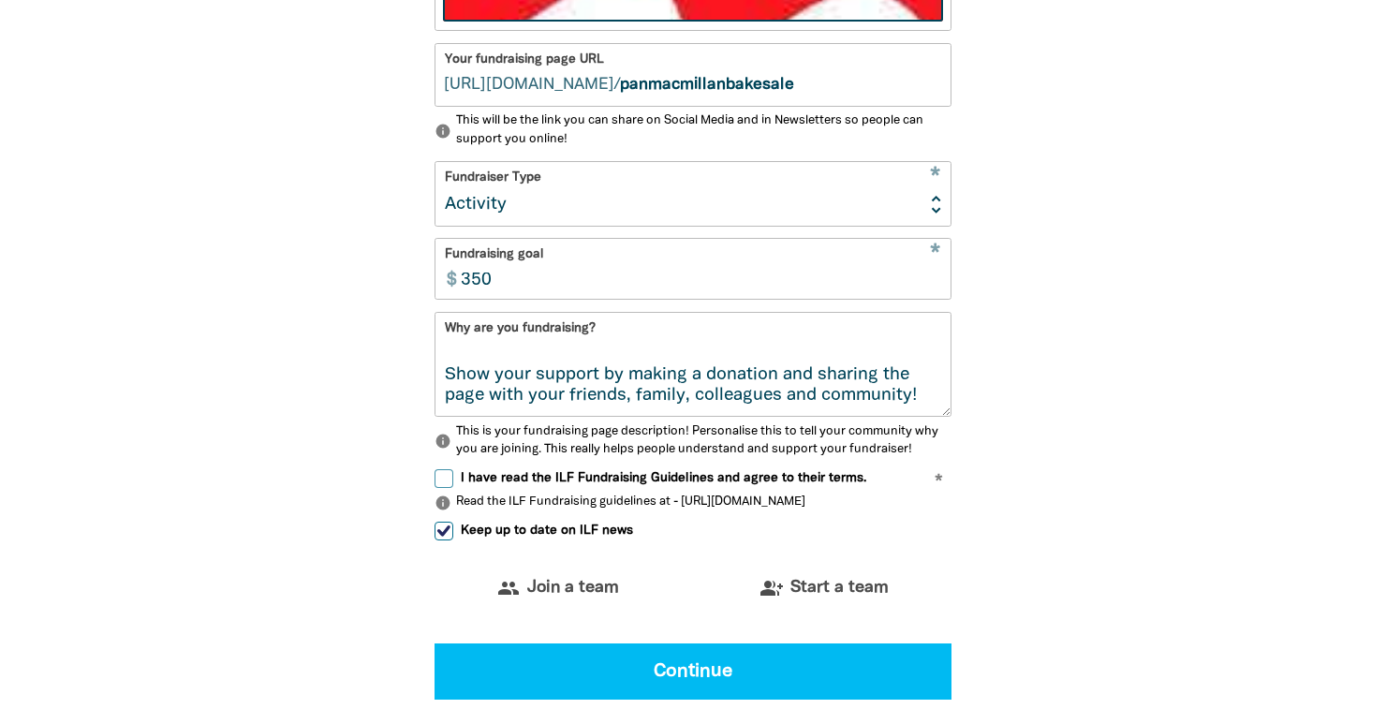
click at [445, 532] on input "Keep up to date on ILF news" at bounding box center [444, 531] width 19 height 19
checkbox input "false"
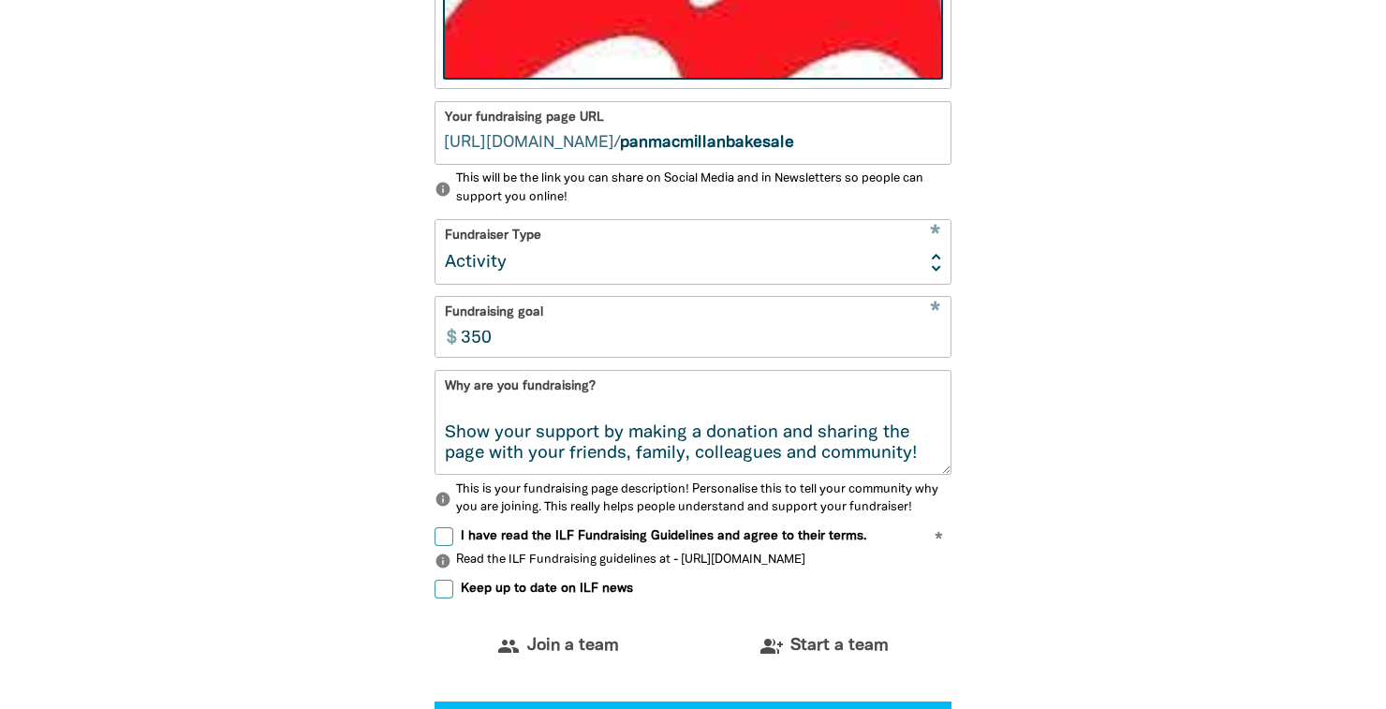
scroll to position [1054, 0]
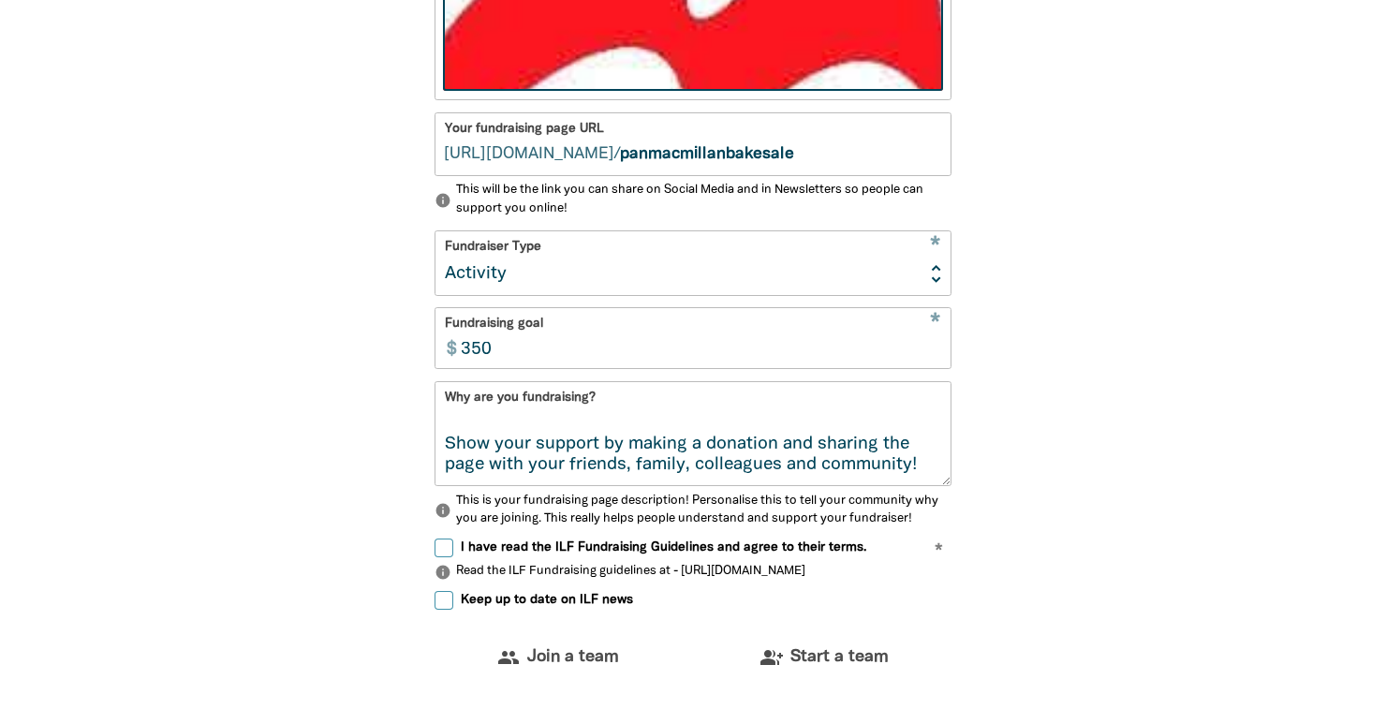
click at [467, 419] on textarea "We are raising funds to support the Indigenous Literacy Foundation (ILF) to pro…" at bounding box center [692, 450] width 515 height 70
click at [466, 418] on textarea "We are raising funds to support the Indigenous Literacy Foundation (ILF) to pro…" at bounding box center [692, 450] width 515 height 70
click at [454, 405] on div "Why are you fundraising? We are raising funds to support the Indigenous Literac…" at bounding box center [693, 433] width 517 height 105
click at [450, 392] on div "Why are you fundraising? We are raising funds to support the Indigenous Literac…" at bounding box center [693, 433] width 517 height 105
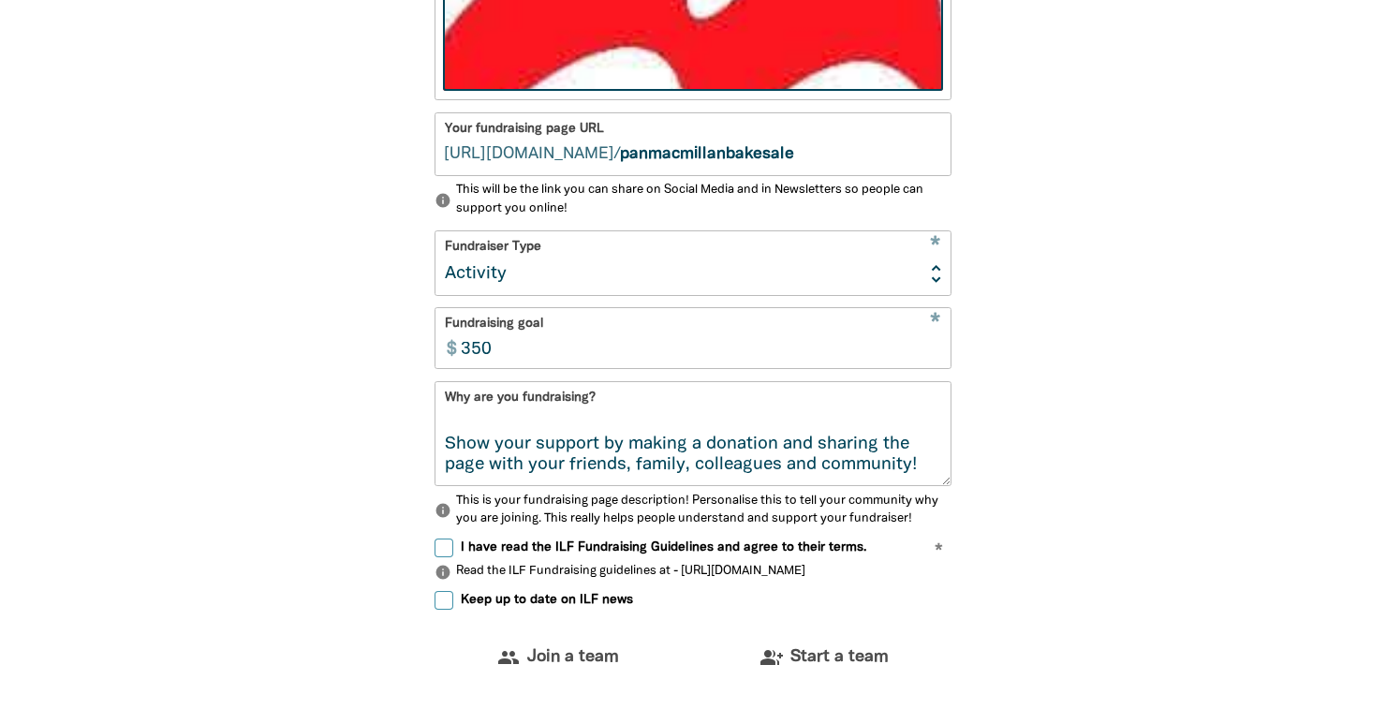
click at [460, 416] on textarea "We are raising funds to support the Indigenous Literacy Foundation (ILF) to pro…" at bounding box center [692, 450] width 515 height 70
drag, startPoint x: 443, startPoint y: 423, endPoint x: 443, endPoint y: 592, distance: 168.6
click at [443, 592] on form "* Your fundraising page name Clare Marshall Are you fundraising as part of an o…" at bounding box center [693, 158] width 517 height 1291
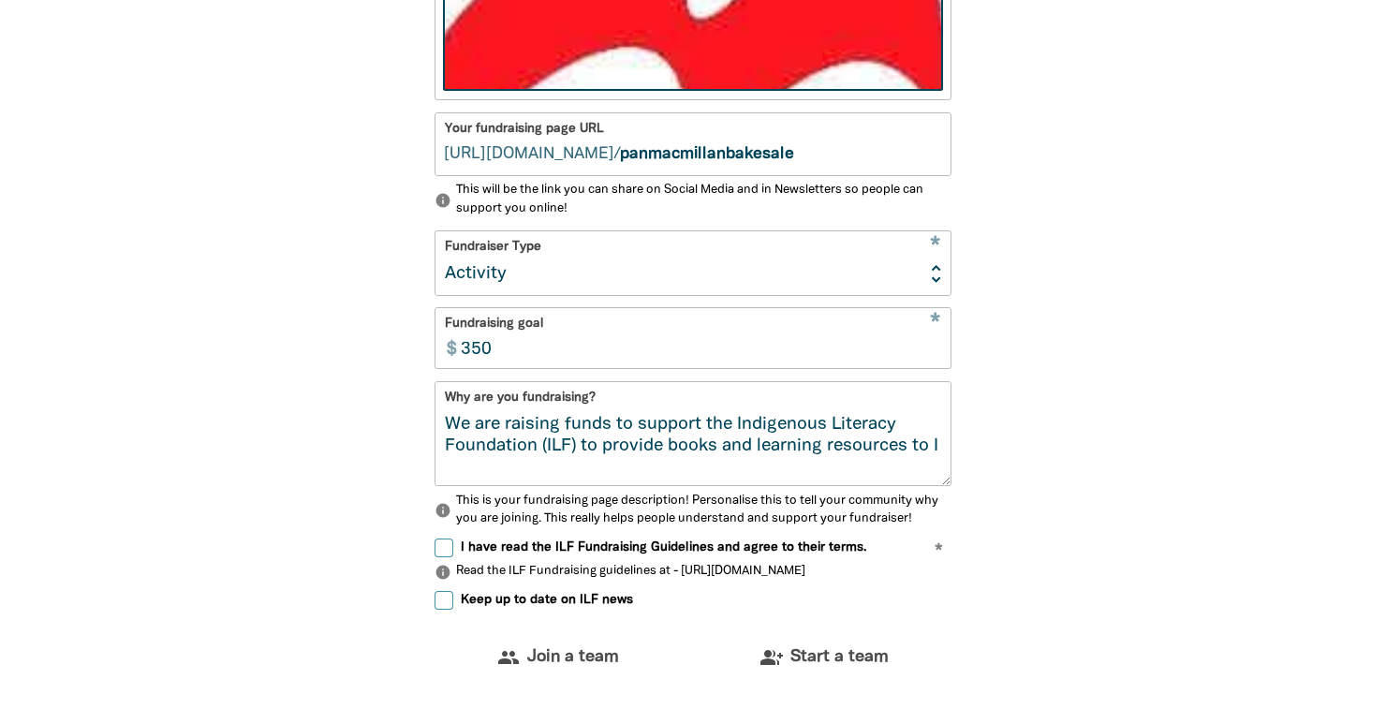
scroll to position [0, 0]
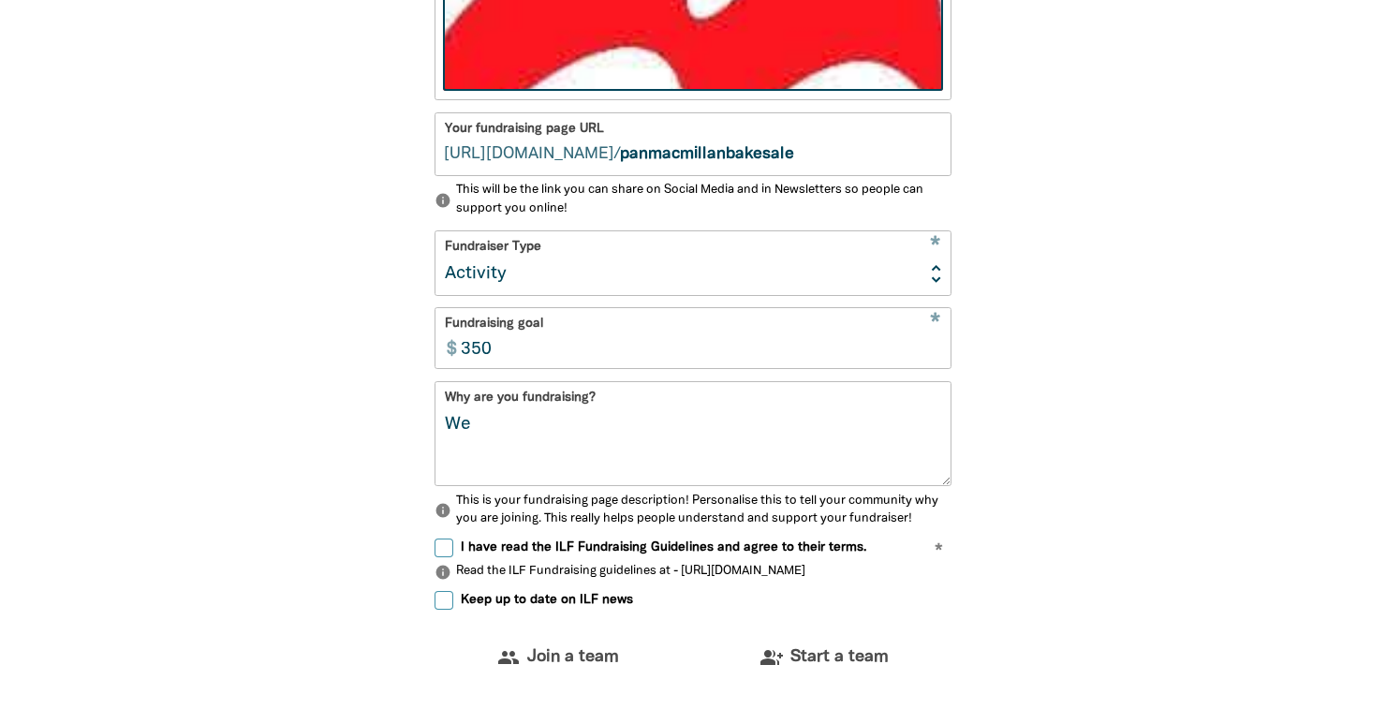
type textarea "W"
paste textarea "The CCG knows how much we all love a) eating delicious homemade goodies and, b)…"
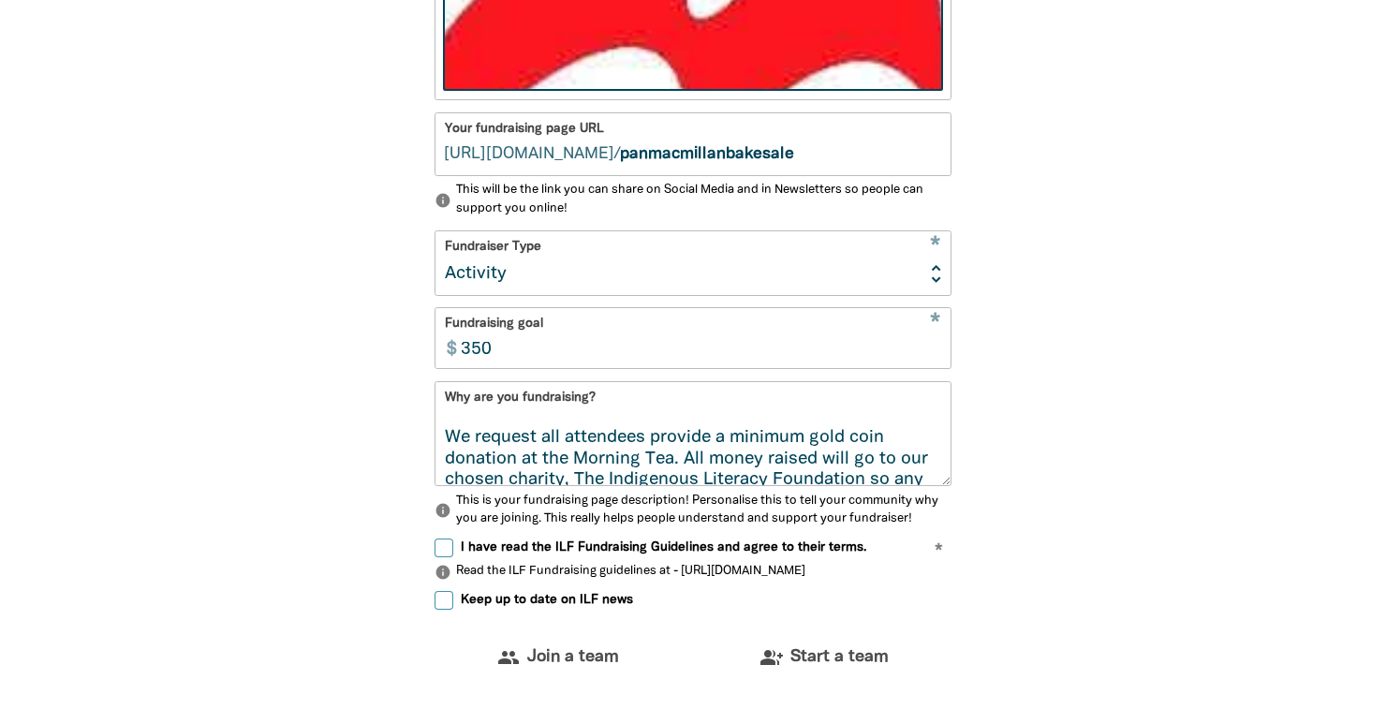
scroll to position [465, 0]
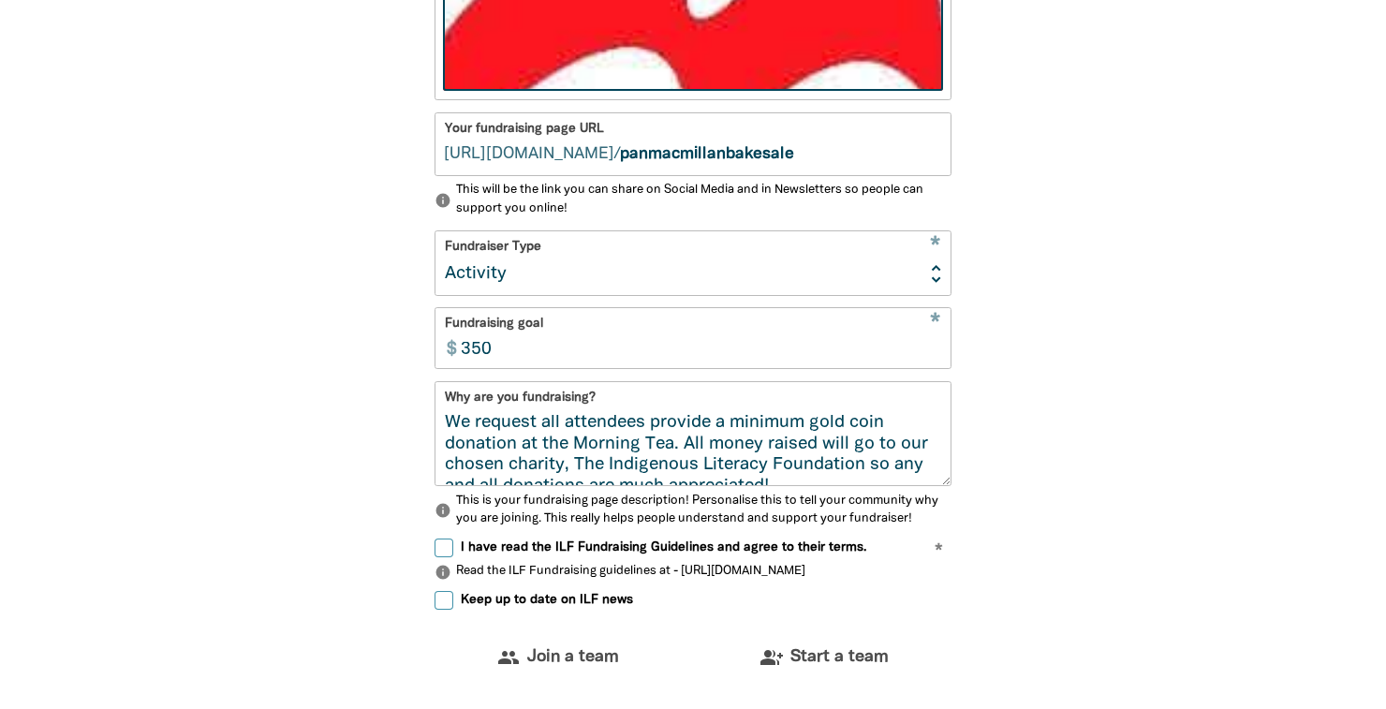
type textarea "The CCG knows how much we all love a) eating delicious homemade goodies and, b)…"
click at [1232, 407] on div "1 2 3 4 person Your profile * Your fundraising page name Clare Marshall Are you…" at bounding box center [693, 148] width 1124 height 1532
click at [448, 547] on input "I have read the ILF Fundraising Guidelines and agree to their terms." at bounding box center [444, 548] width 19 height 19
checkbox input "true"
click at [1178, 517] on div "1 2 3 4 person Your profile * Your fundraising page name Clare Marshall Are you…" at bounding box center [693, 148] width 1124 height 1532
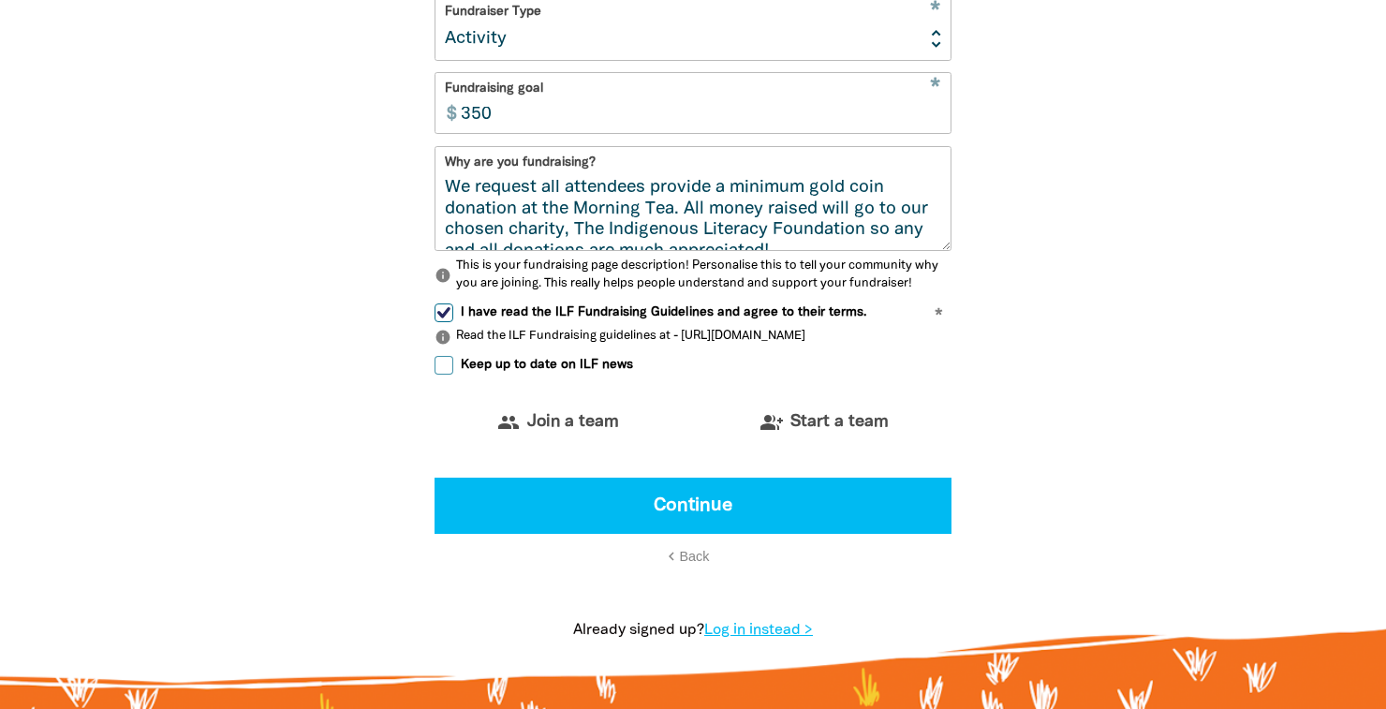
scroll to position [1291, 0]
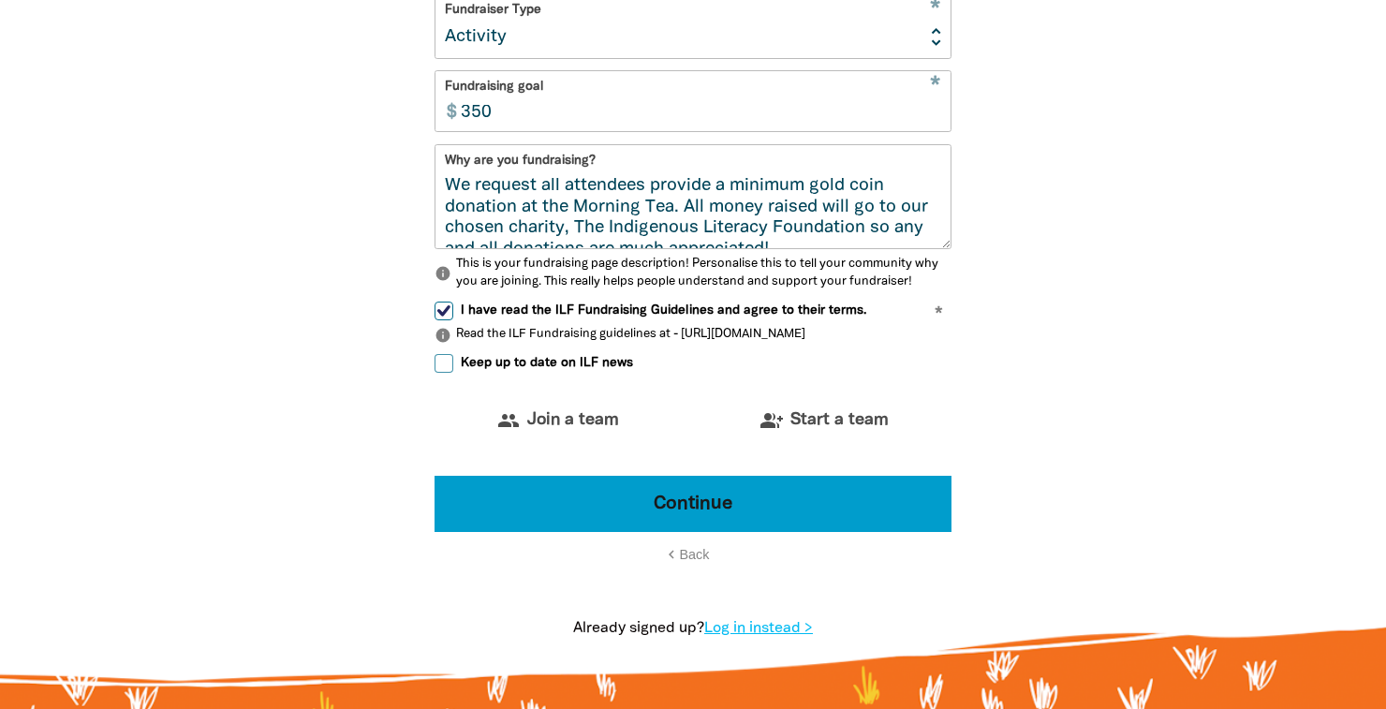
click at [659, 503] on button "Continue" at bounding box center [693, 504] width 517 height 56
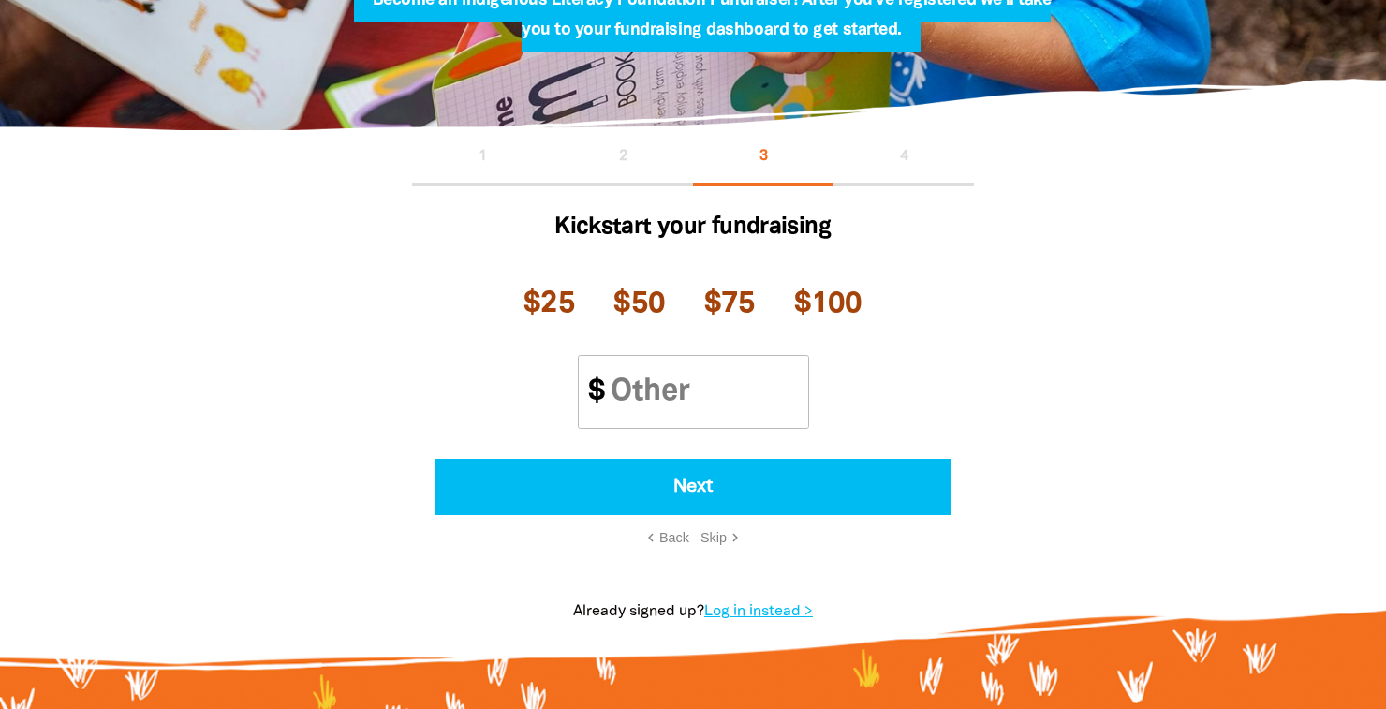
scroll to position [302, 0]
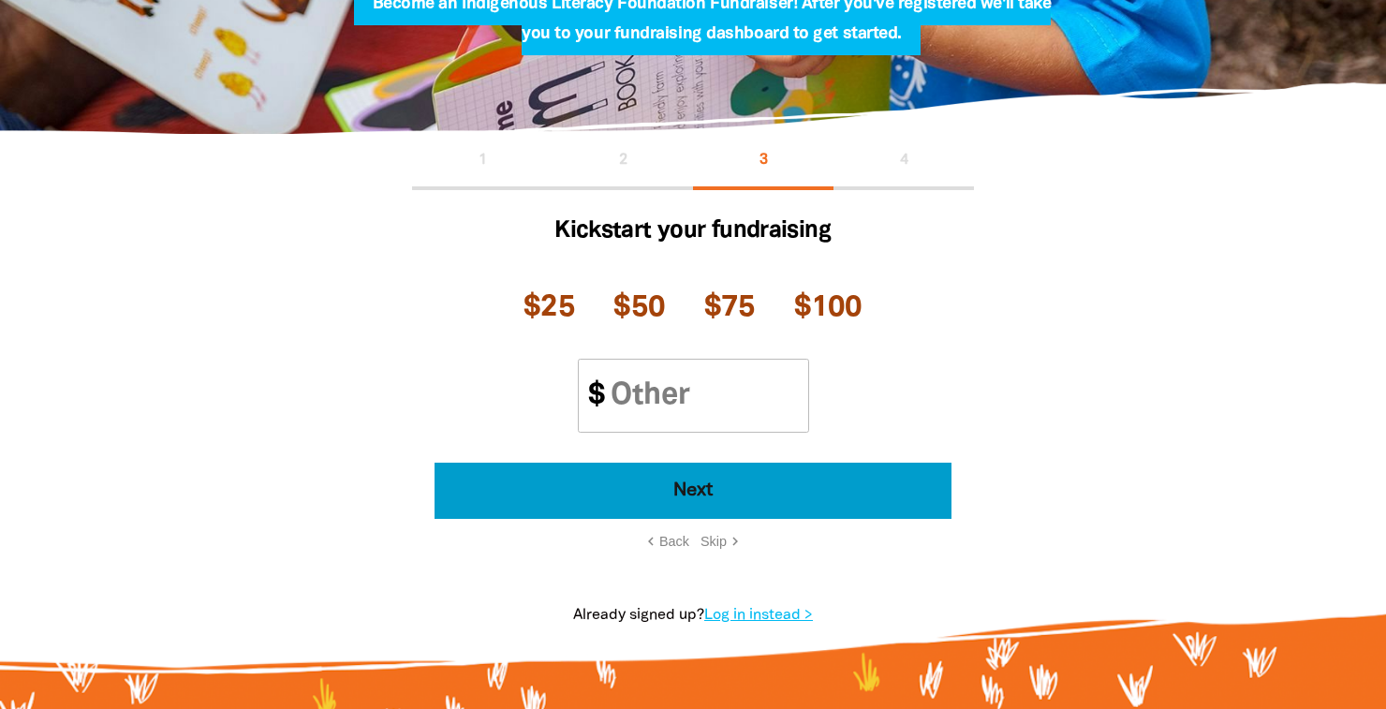
click at [685, 489] on button "Next" at bounding box center [693, 491] width 517 height 56
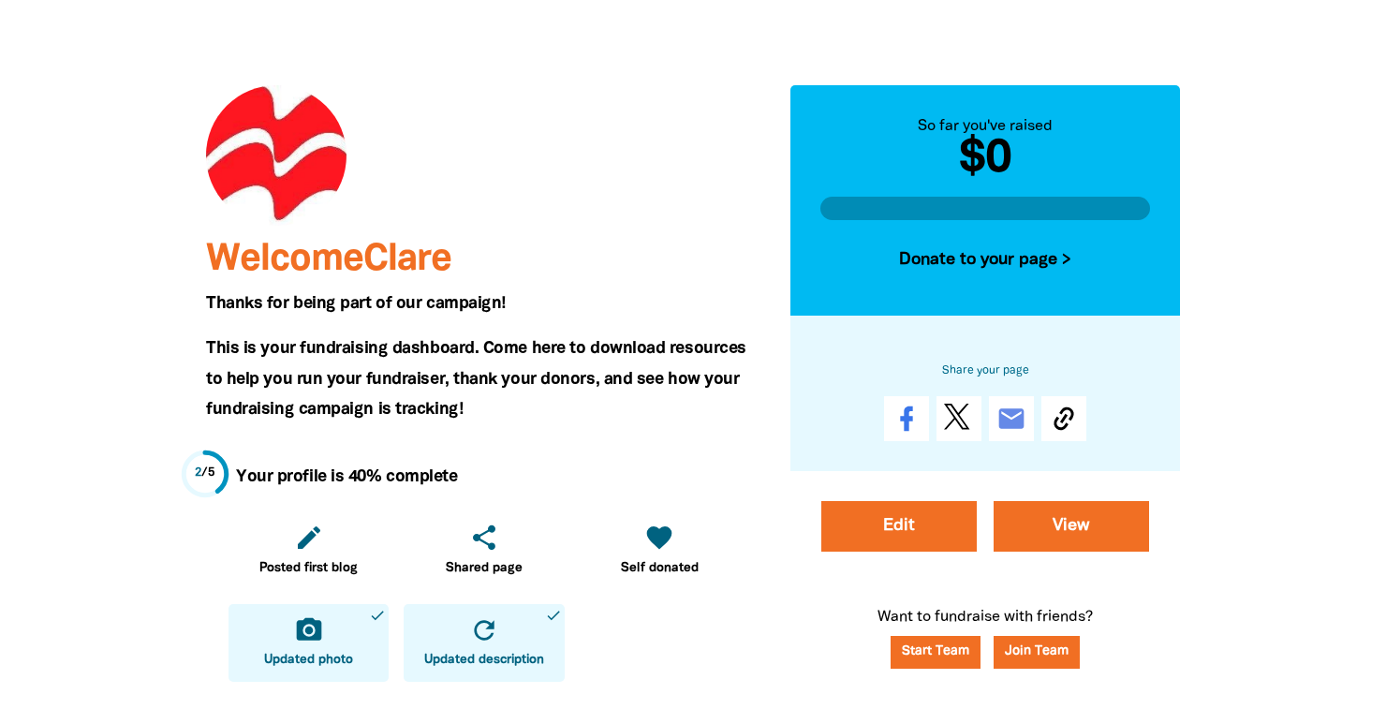
scroll to position [237, 0]
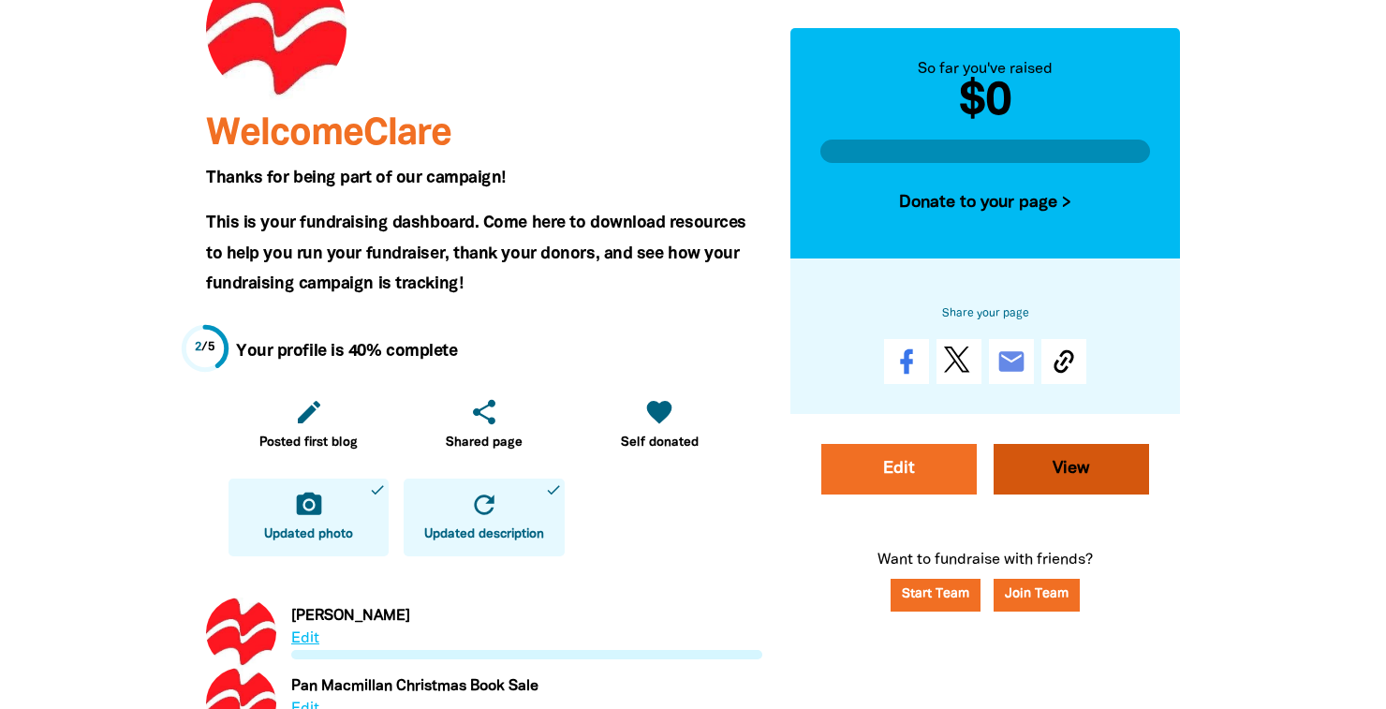
click at [1102, 475] on link "View" at bounding box center [1071, 469] width 155 height 51
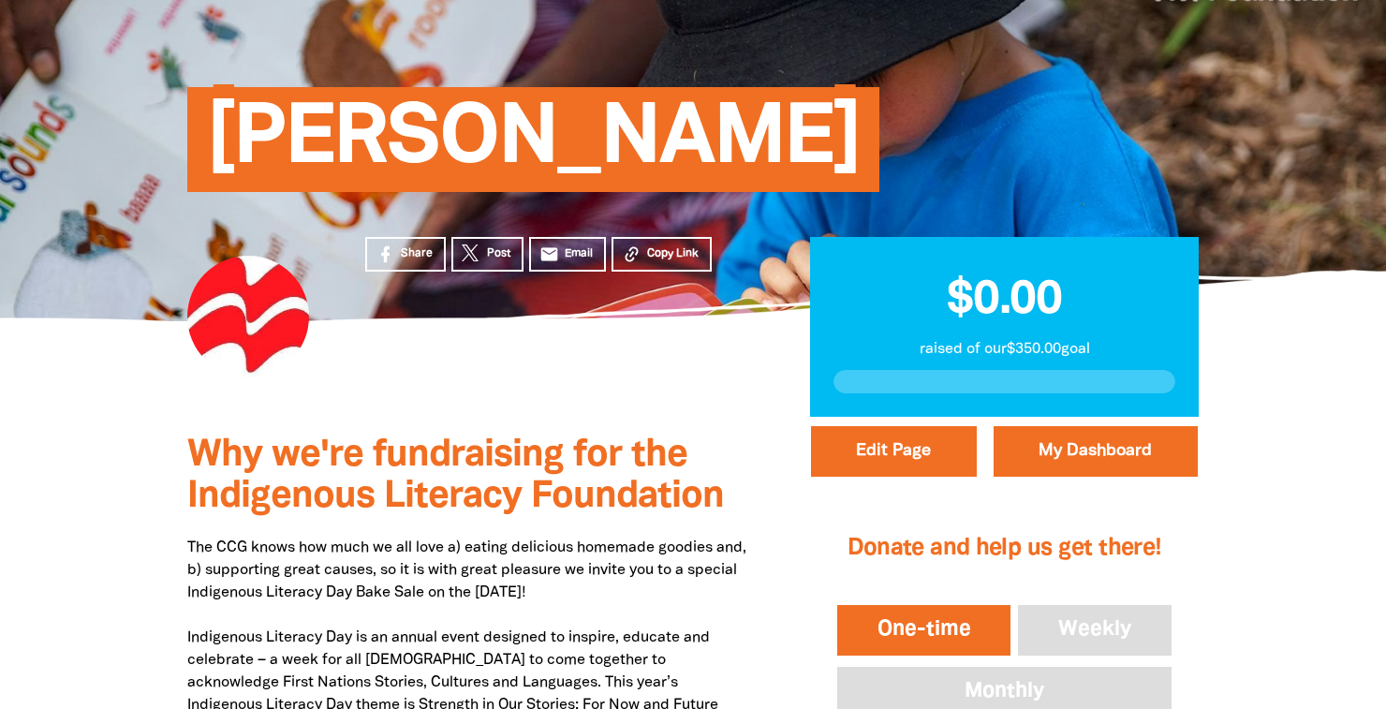
scroll to position [154, 0]
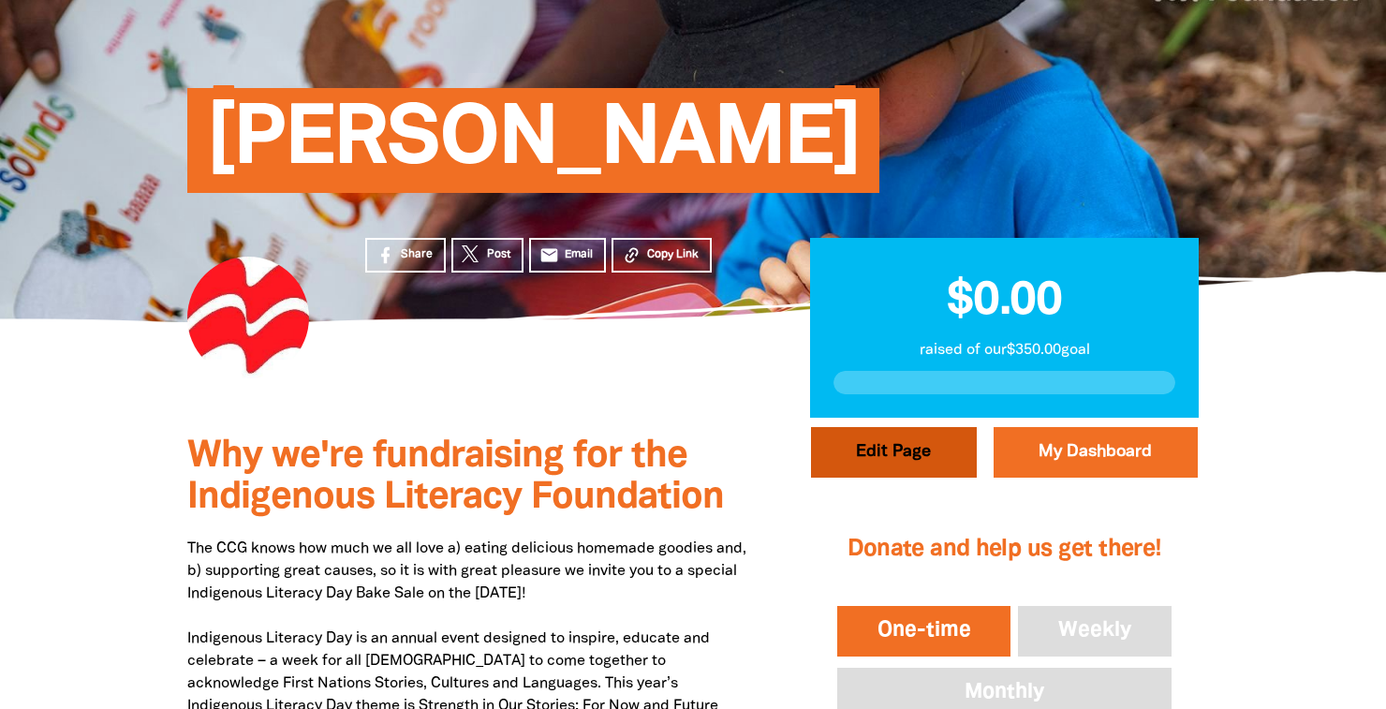
click at [880, 458] on button "Edit Page" at bounding box center [894, 452] width 166 height 51
select select "Yes"
select select "Activity"
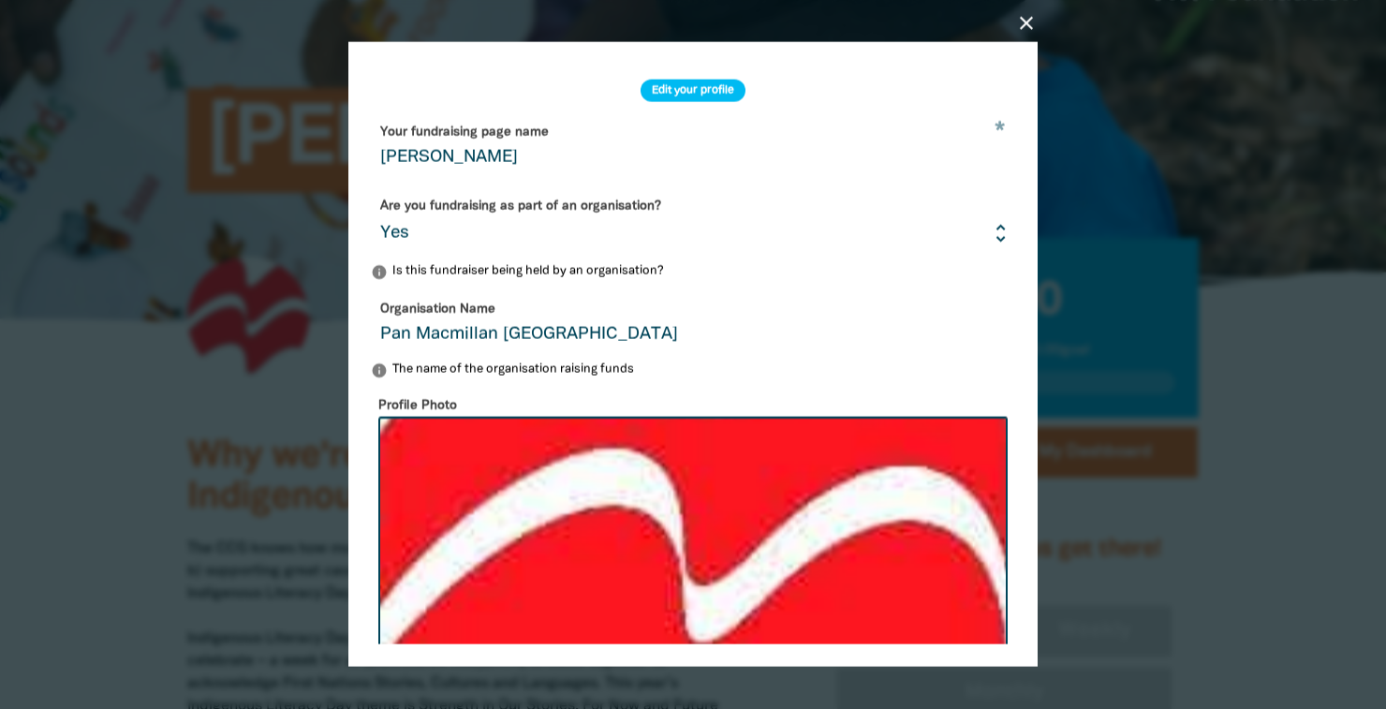
drag, startPoint x: 512, startPoint y: 155, endPoint x: 322, endPoint y: 144, distance: 190.4
click at [322, 144] on div "close Edit your profile * Your fundraising page name Clare Marshall Are you fun…" at bounding box center [692, 355] width 749 height 696
type input "P"
type input "Indigenous Literacy Day Bake Sale"
click at [848, 286] on form "* Your fundraising page name Indigenous Literacy Day Bake Sale Are you fundrais…" at bounding box center [693, 644] width 644 height 1054
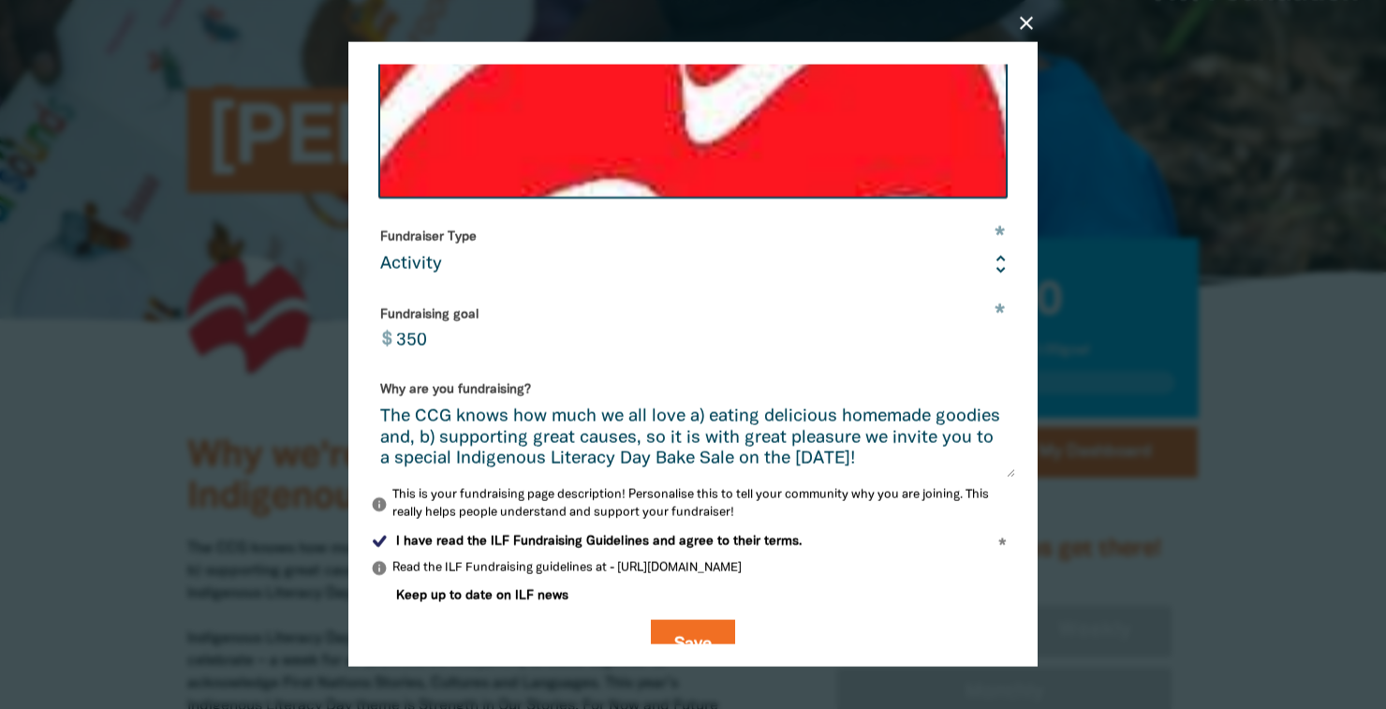
scroll to position [525, 0]
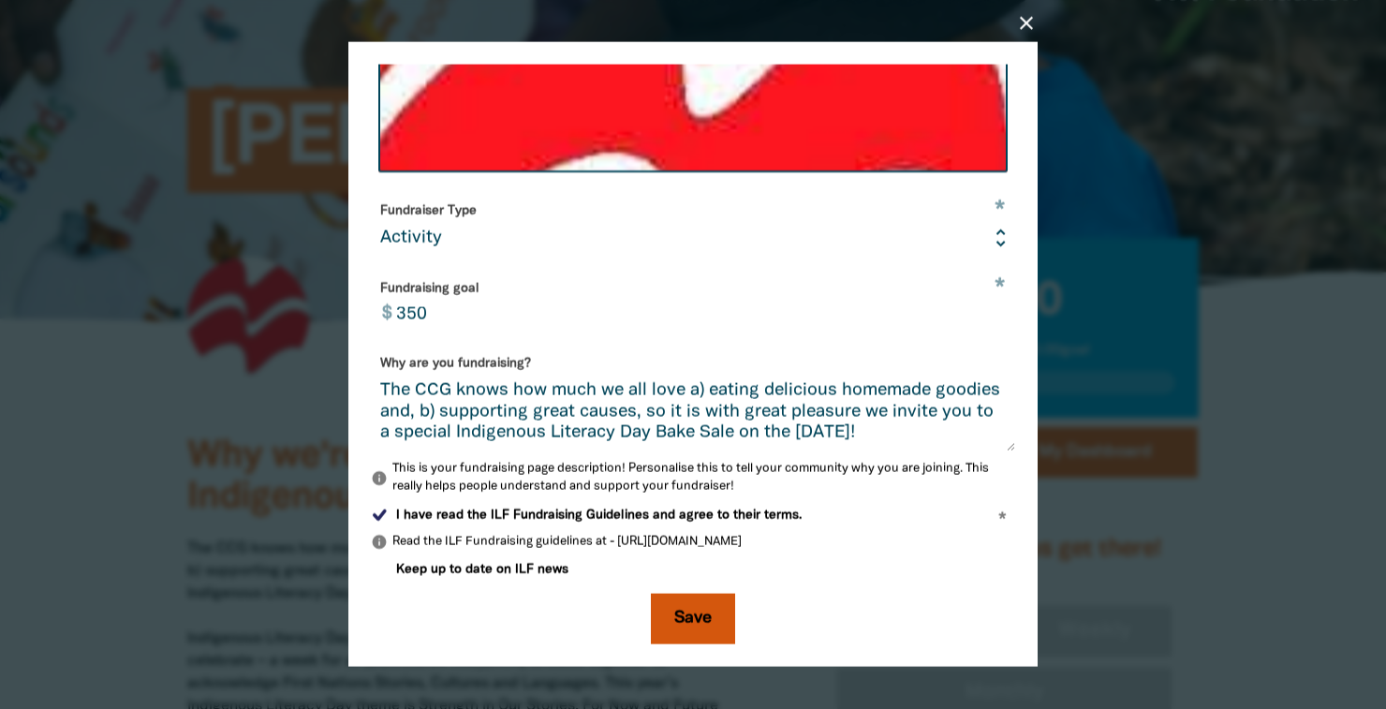
click at [702, 612] on button "Save" at bounding box center [693, 619] width 84 height 51
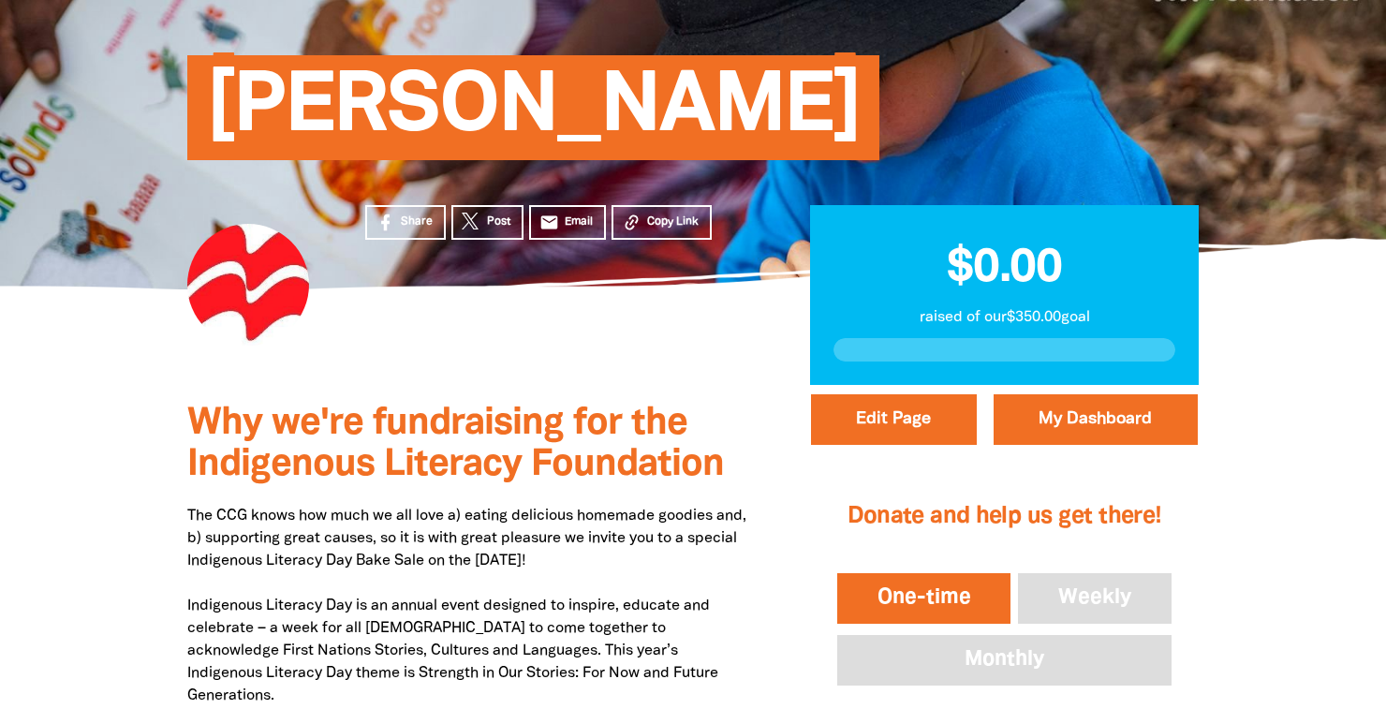
scroll to position [189, 0]
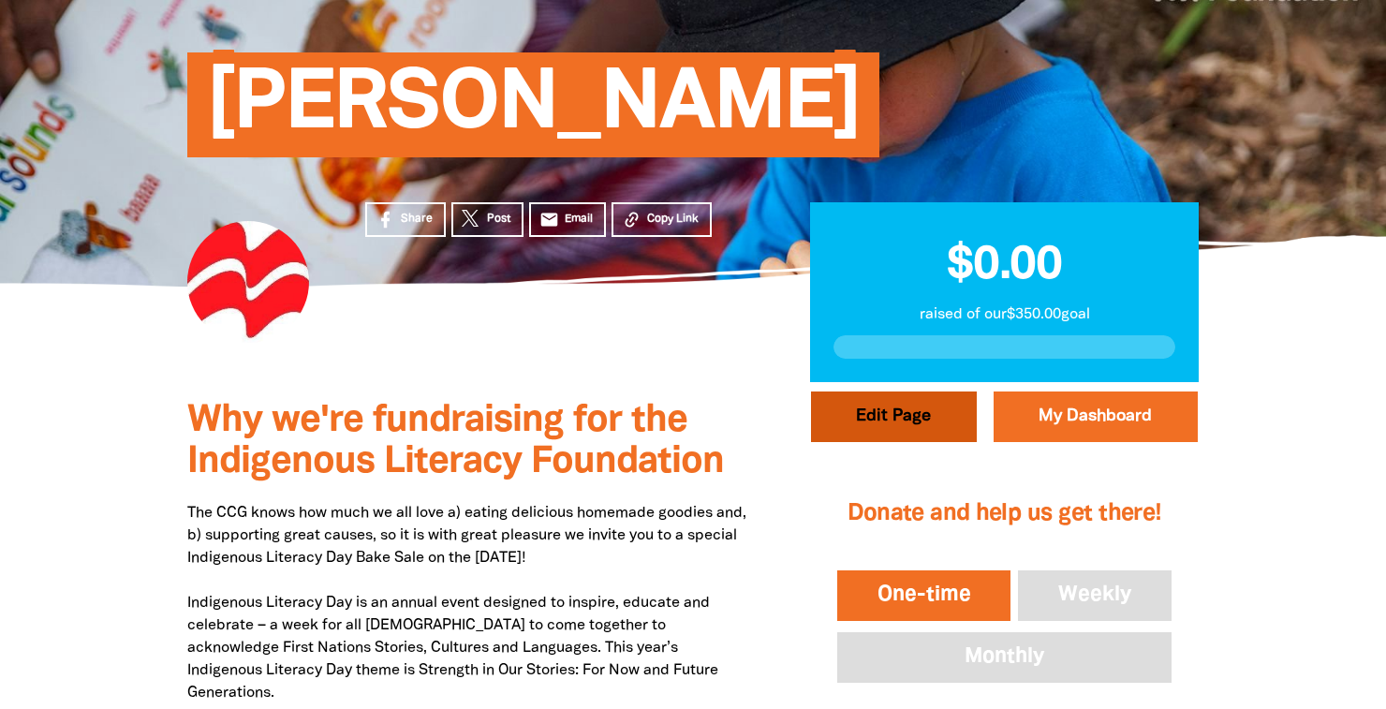
click at [891, 421] on button "Edit Page" at bounding box center [894, 416] width 166 height 51
select select "Yes"
select select "Activity"
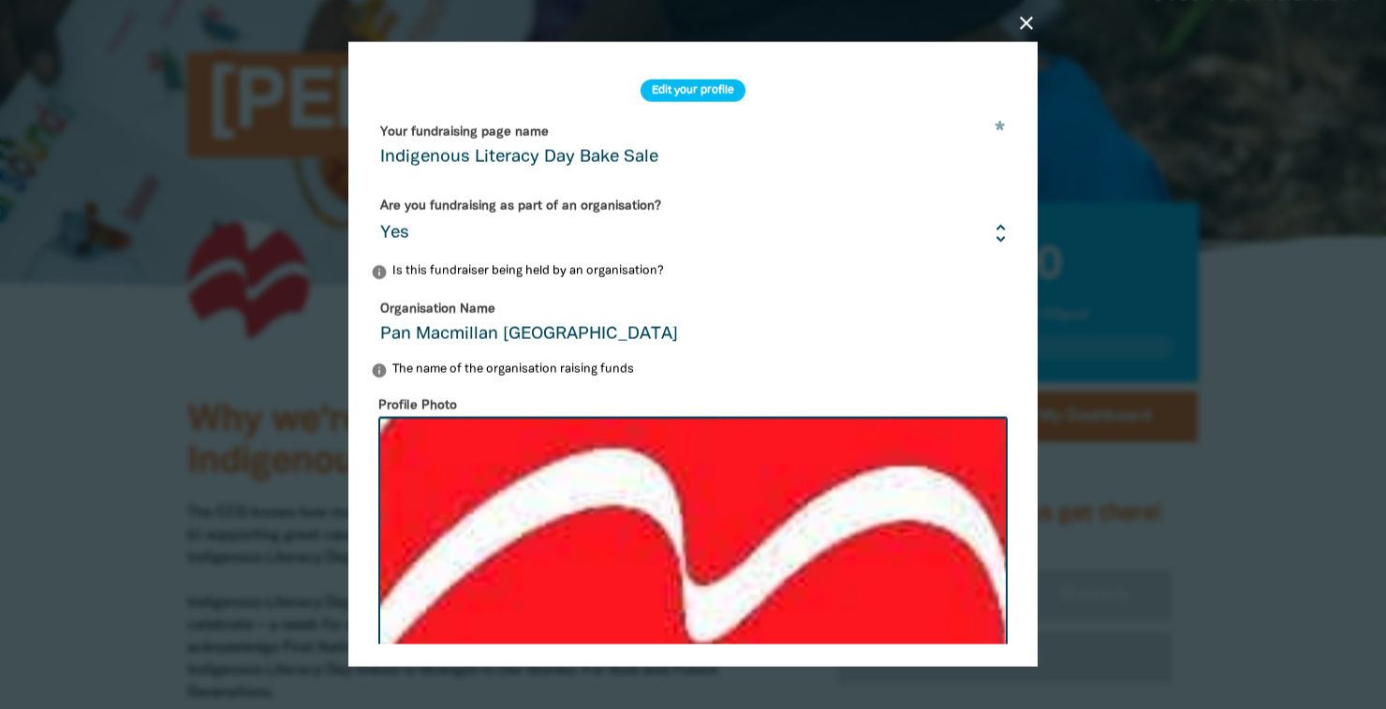
click at [761, 154] on input "Indigenous Literacy Day Bake Sale" at bounding box center [693, 146] width 644 height 59
click at [1000, 123] on input "Indigenous Literacy Day Bake Sale" at bounding box center [693, 146] width 644 height 59
click at [716, 89] on h2 "Edit your profile" at bounding box center [693, 91] width 105 height 22
click at [680, 93] on h2 "Edit your profile" at bounding box center [693, 91] width 105 height 22
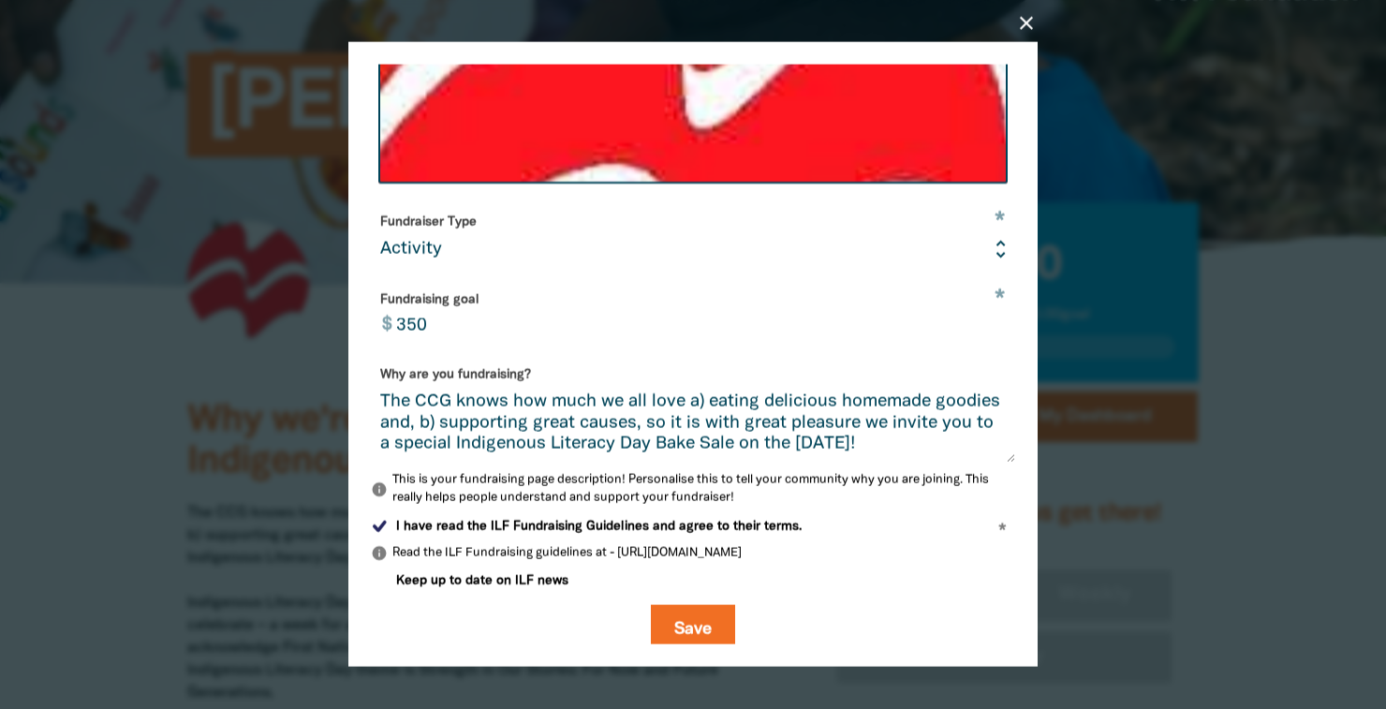
scroll to position [525, 0]
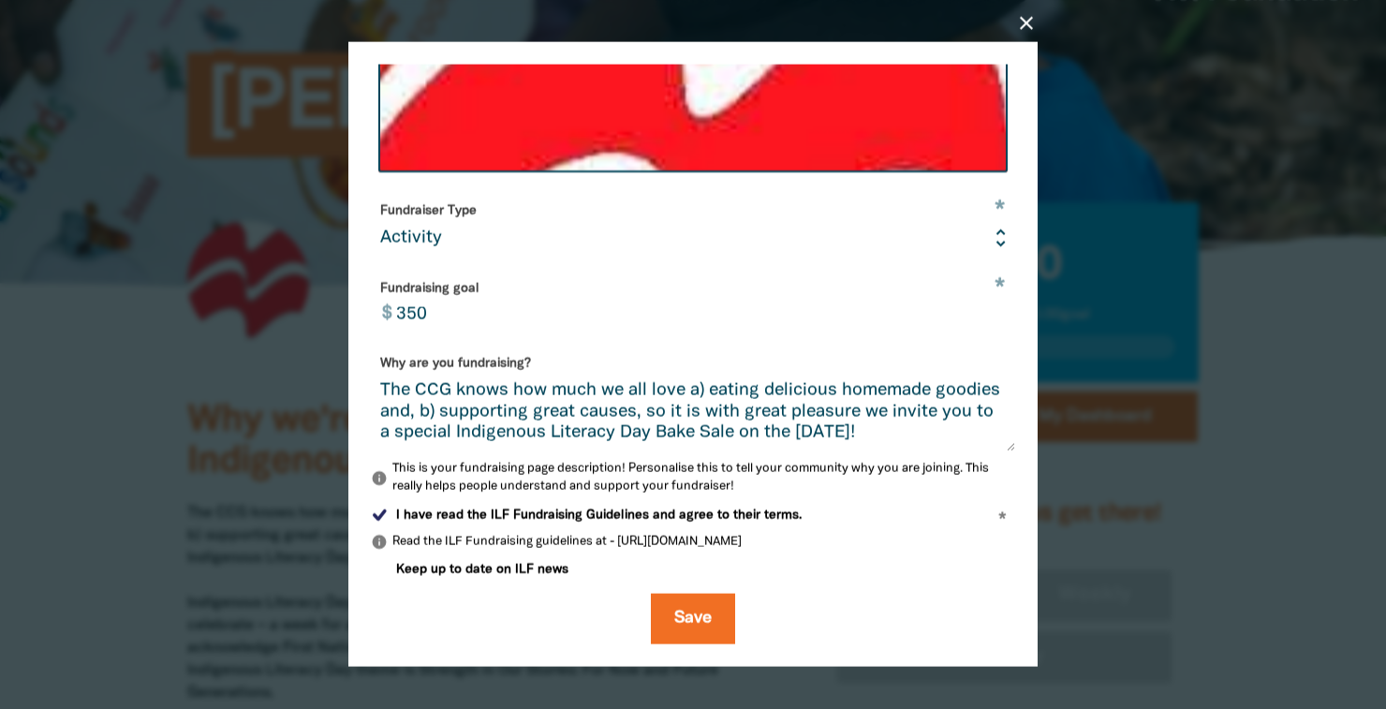
click at [1267, 365] on div at bounding box center [693, 354] width 1386 height 709
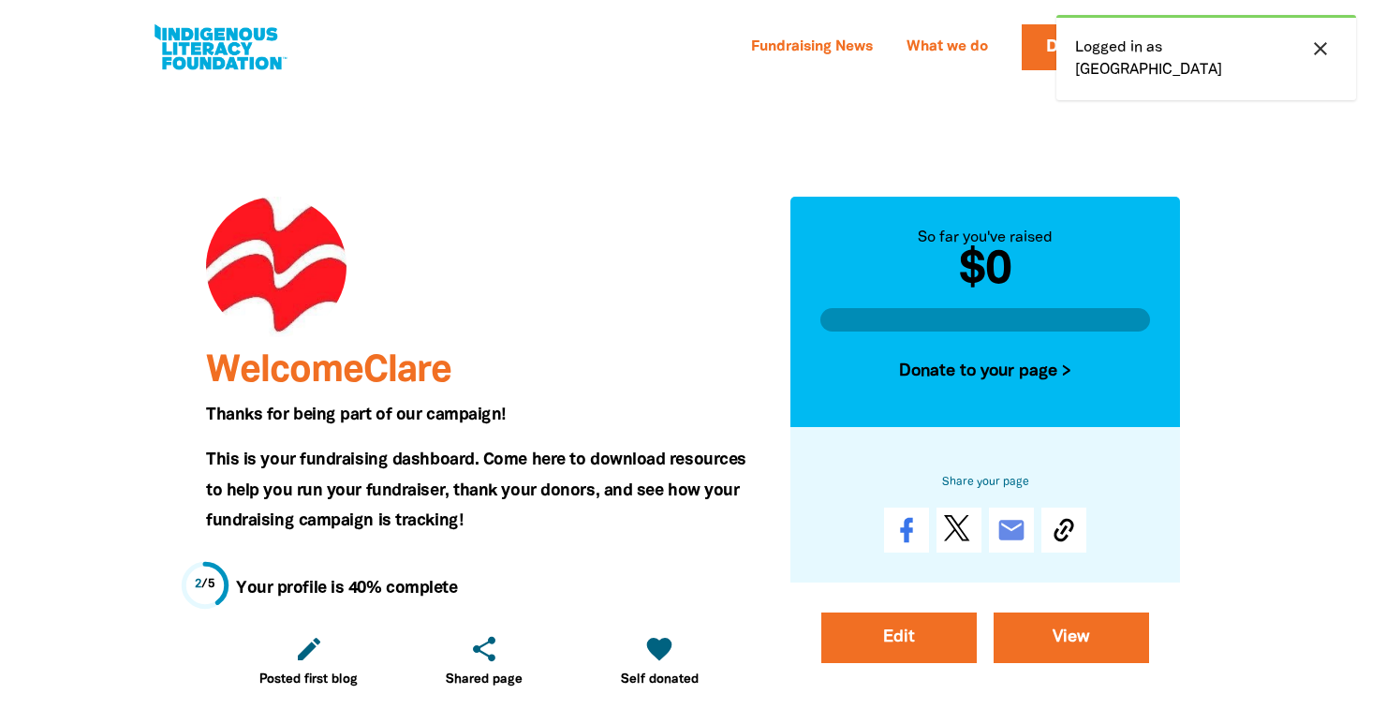
click at [597, 248] on div at bounding box center [484, 267] width 556 height 140
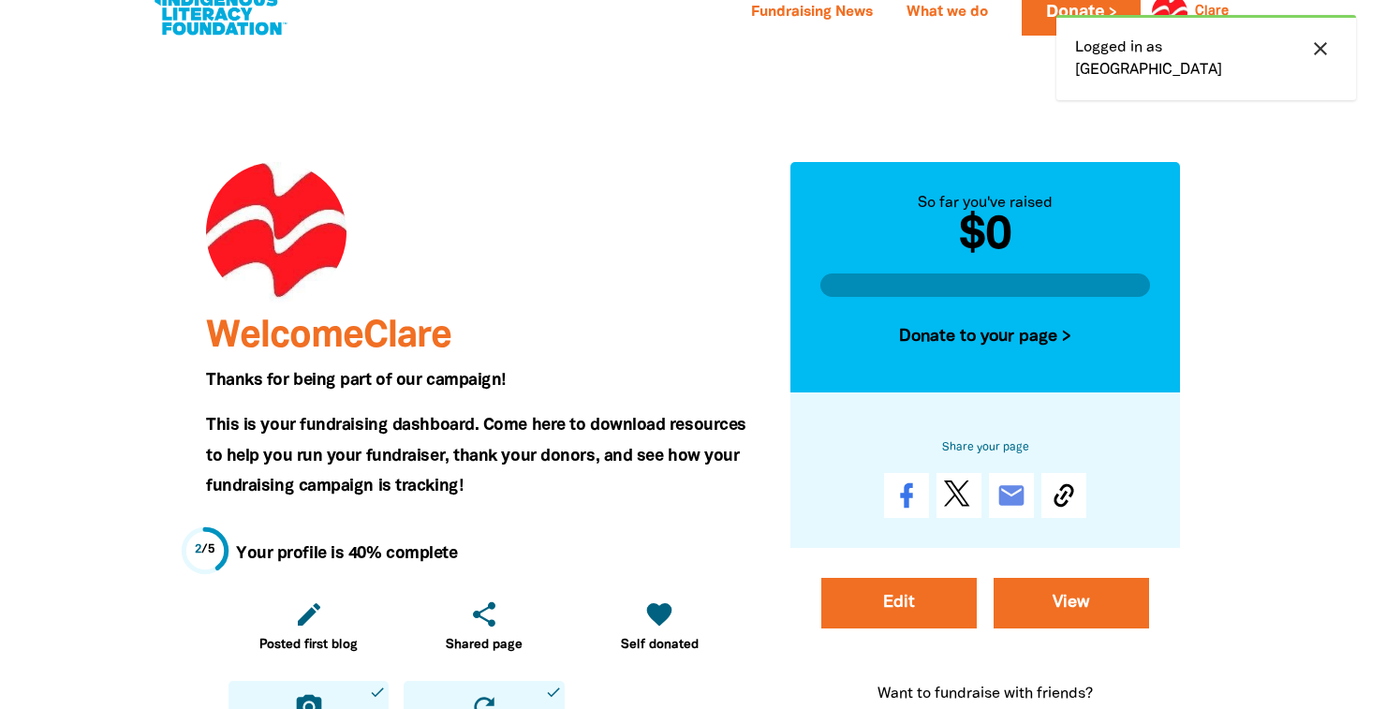
scroll to position [44, 0]
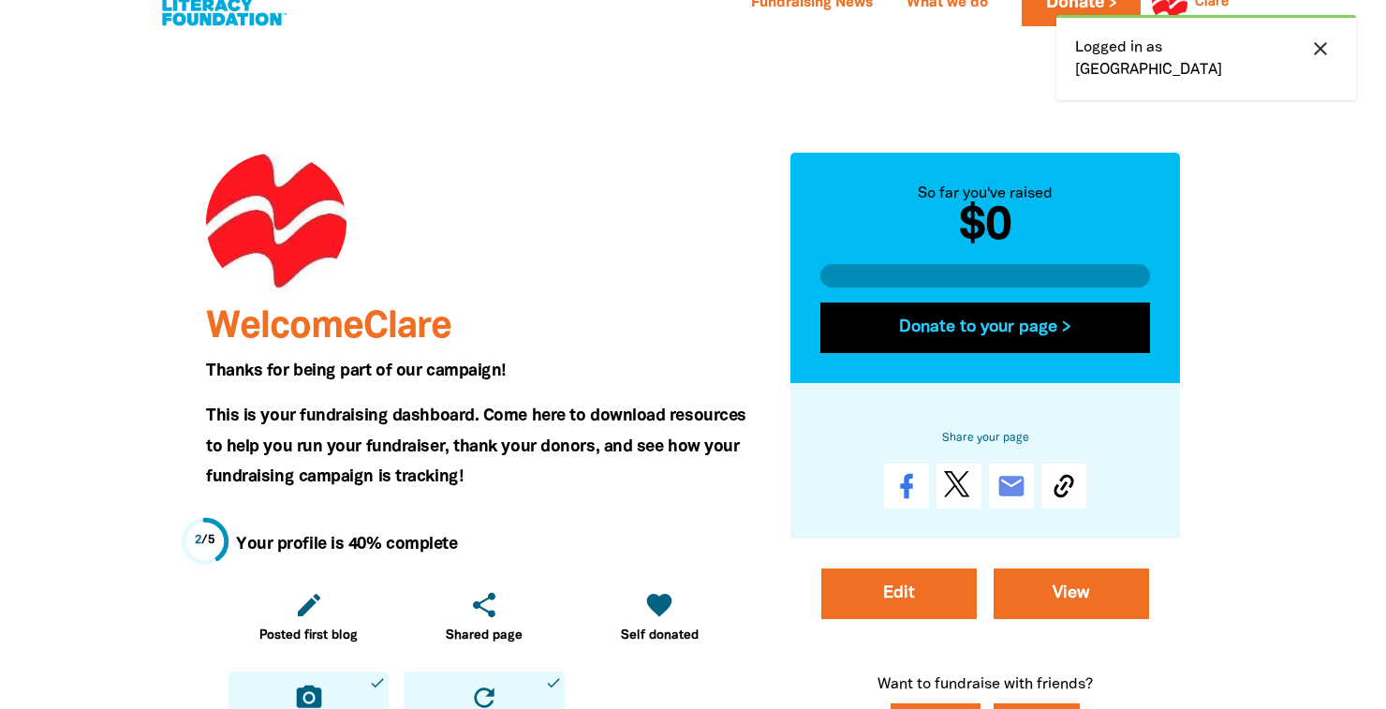
click at [974, 333] on button "Donate to your page >" at bounding box center [985, 328] width 330 height 51
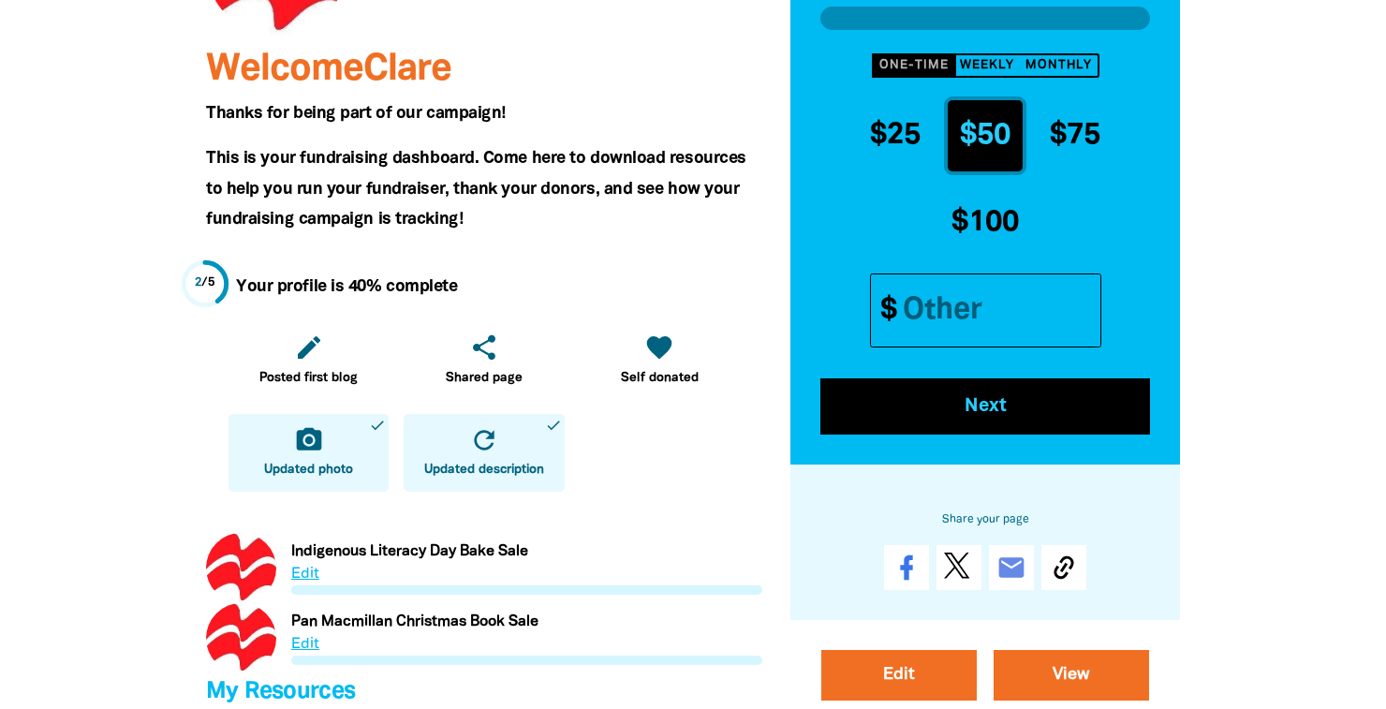
scroll to position [309, 0]
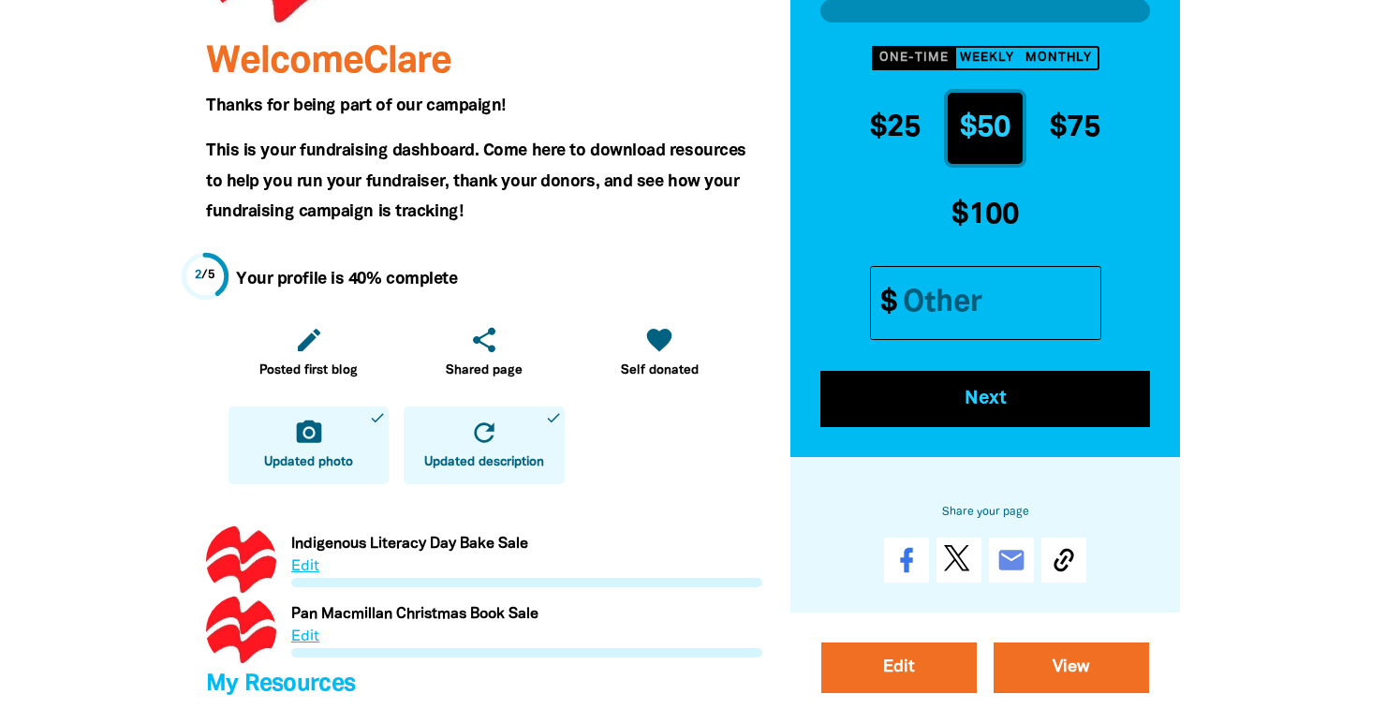
click at [440, 542] on link "Link to Indigenous Literacy Day Bake Sale" at bounding box center [484, 560] width 556 height 70
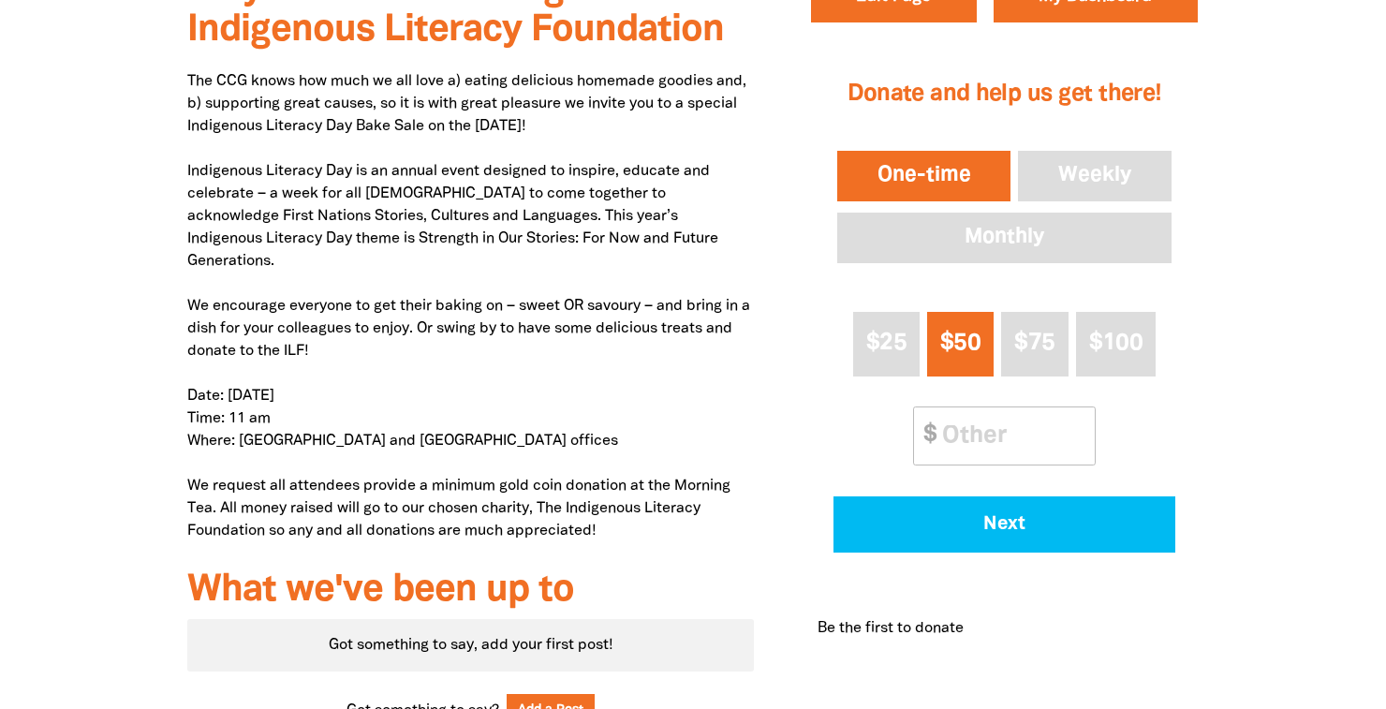
scroll to position [734, 0]
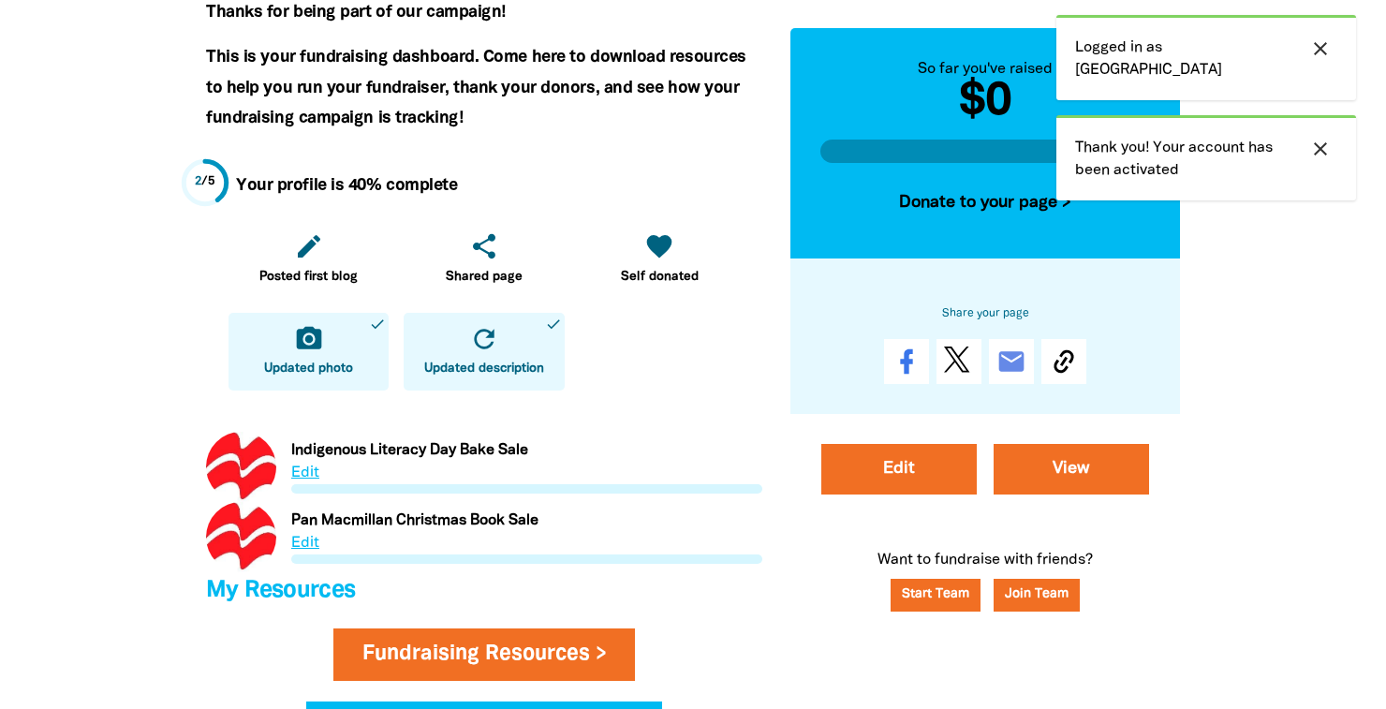
scroll to position [404, 0]
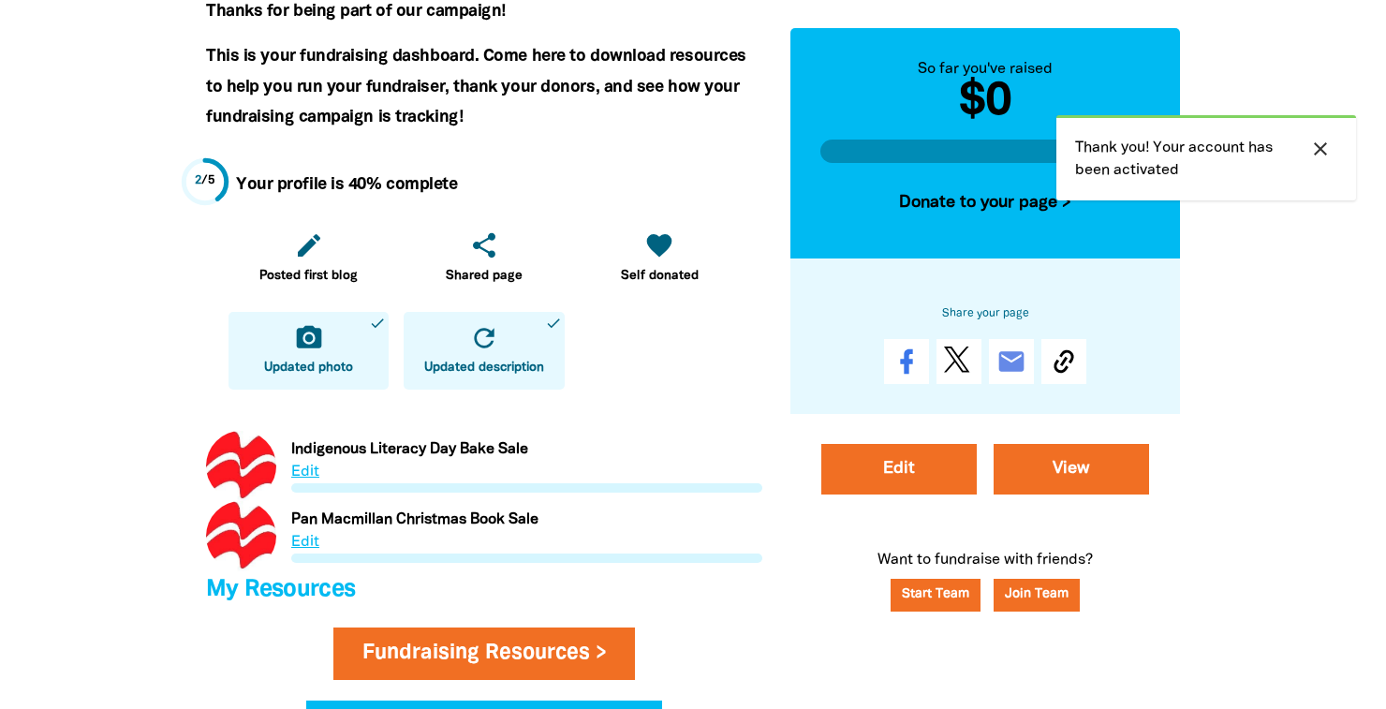
click at [307, 447] on link "Link to Indigenous Literacy Day Bake Sale" at bounding box center [484, 466] width 556 height 70
